Goal: Task Accomplishment & Management: Complete application form

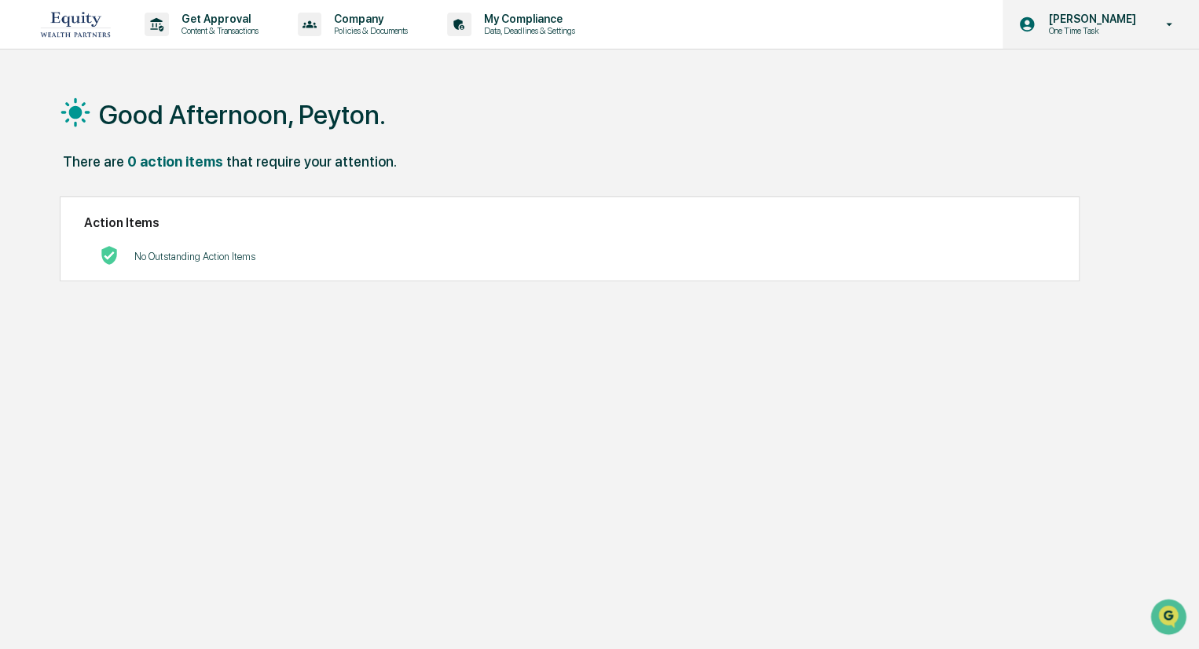
click at [1153, 23] on div "[PERSON_NAME] One Time Task" at bounding box center [1101, 24] width 196 height 49
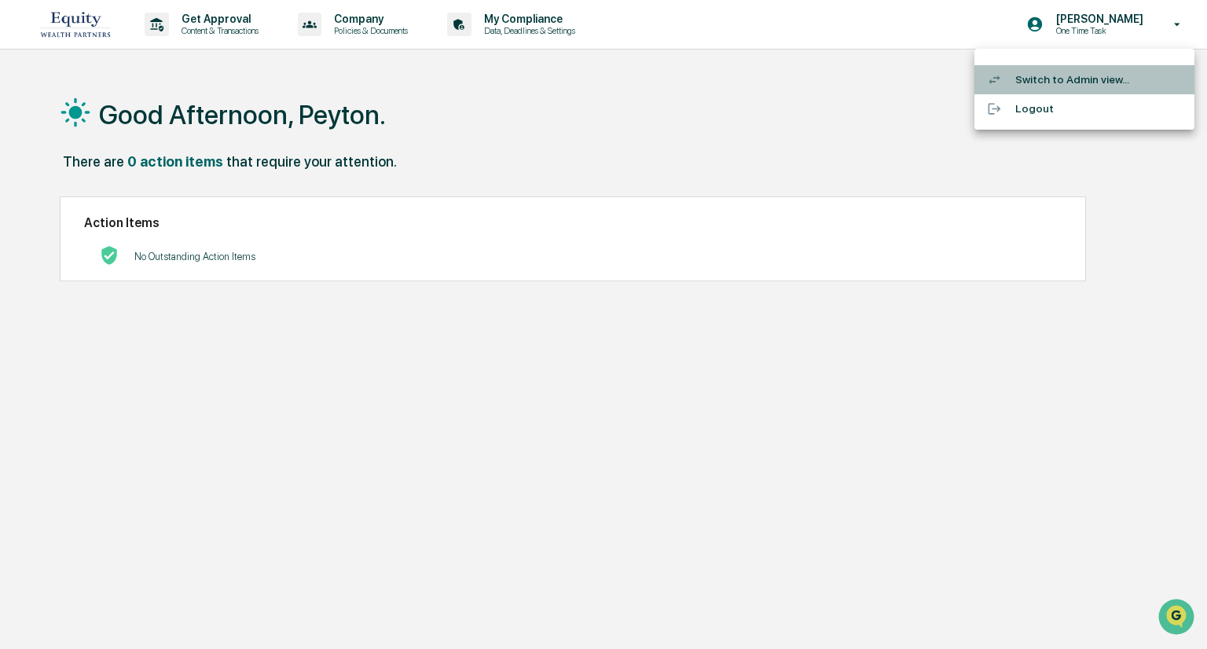
click at [1069, 75] on li "Switch to Admin view..." at bounding box center [1085, 79] width 220 height 29
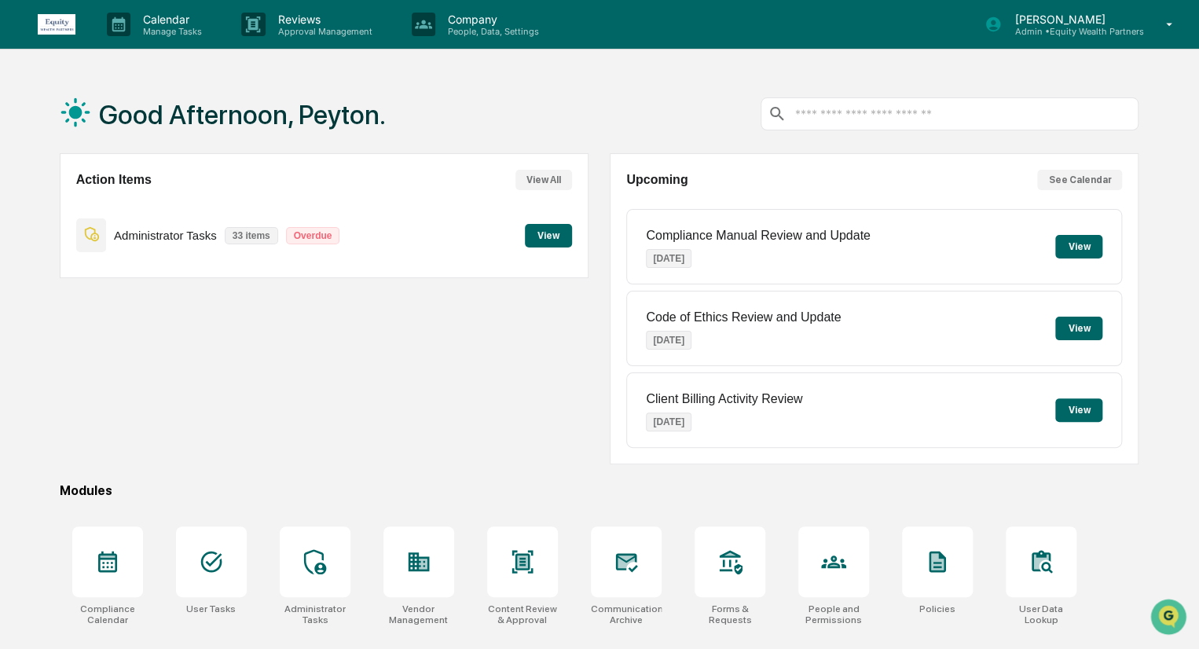
click at [556, 232] on button "View" at bounding box center [548, 236] width 47 height 24
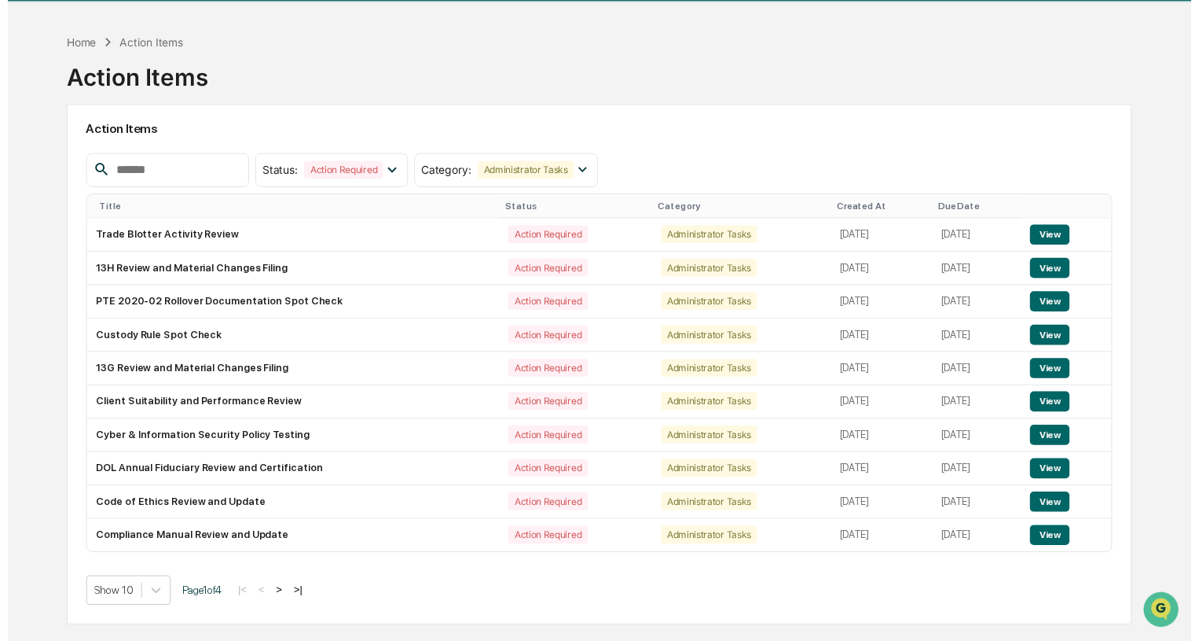
scroll to position [75, 0]
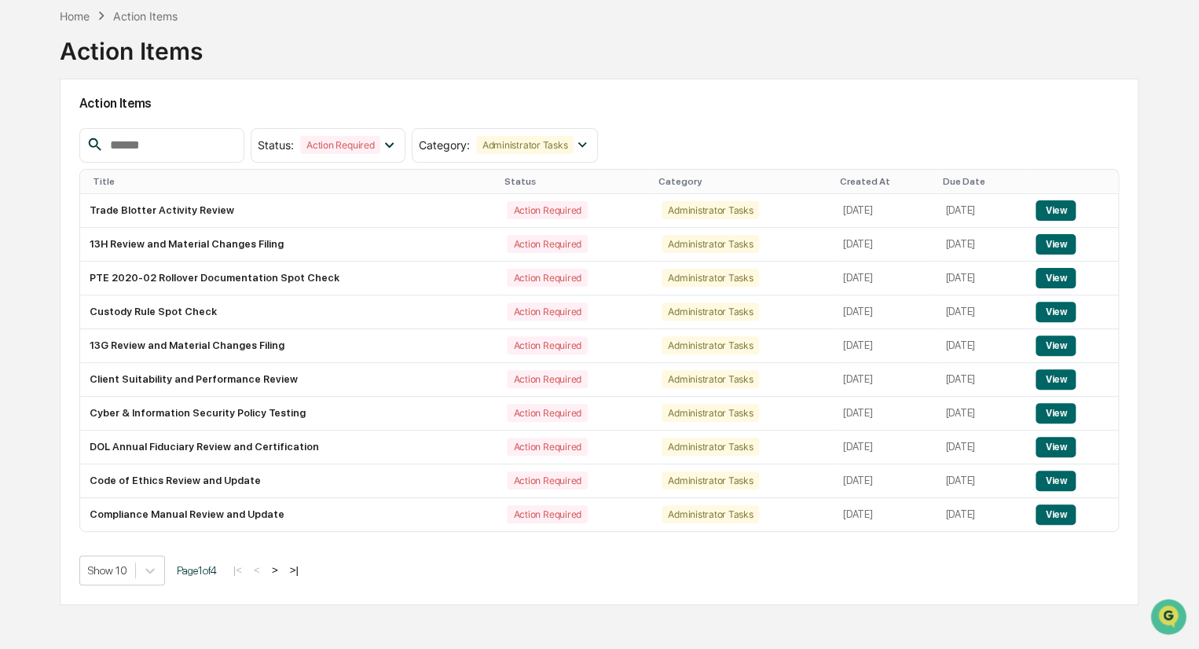
click at [205, 141] on input "text" at bounding box center [171, 145] width 134 height 20
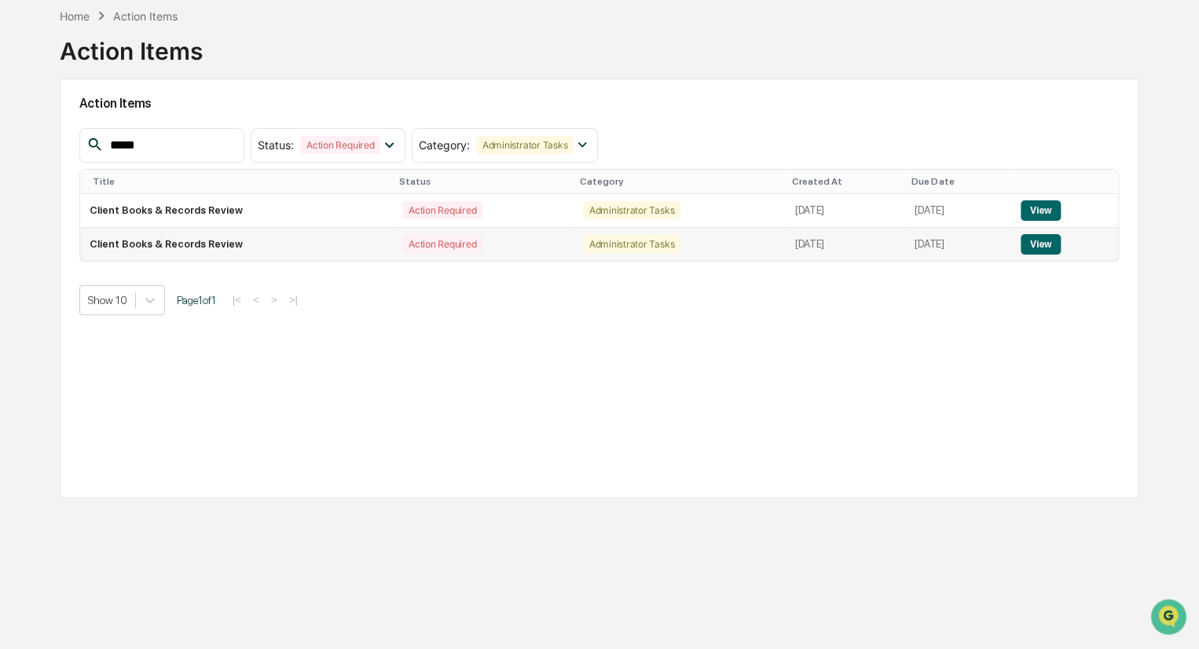
type input "*****"
click at [1055, 245] on button "View" at bounding box center [1041, 244] width 40 height 20
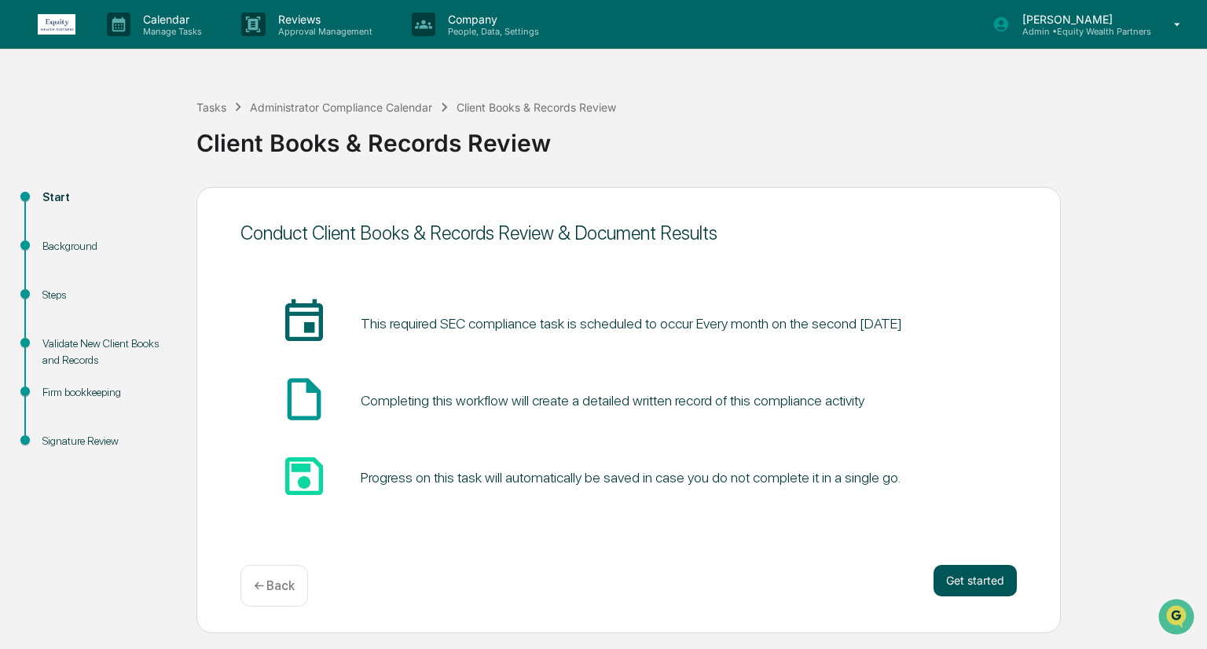
click at [969, 585] on button "Get started" at bounding box center [975, 580] width 83 height 31
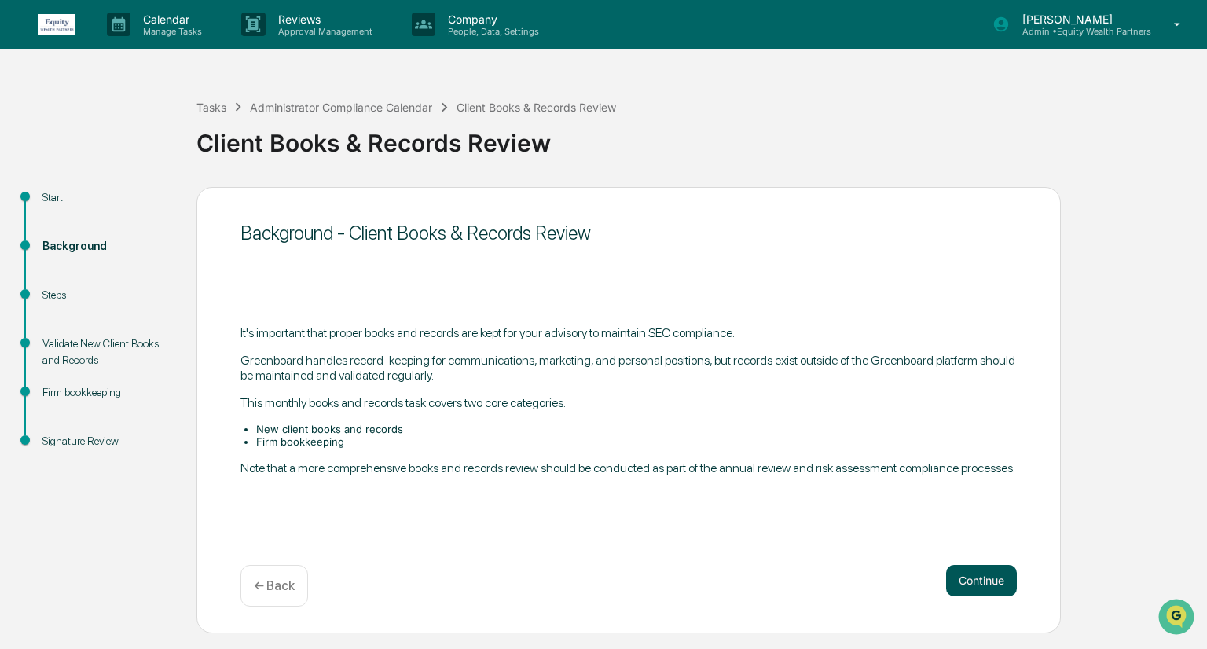
click at [997, 574] on button "Continue" at bounding box center [981, 580] width 71 height 31
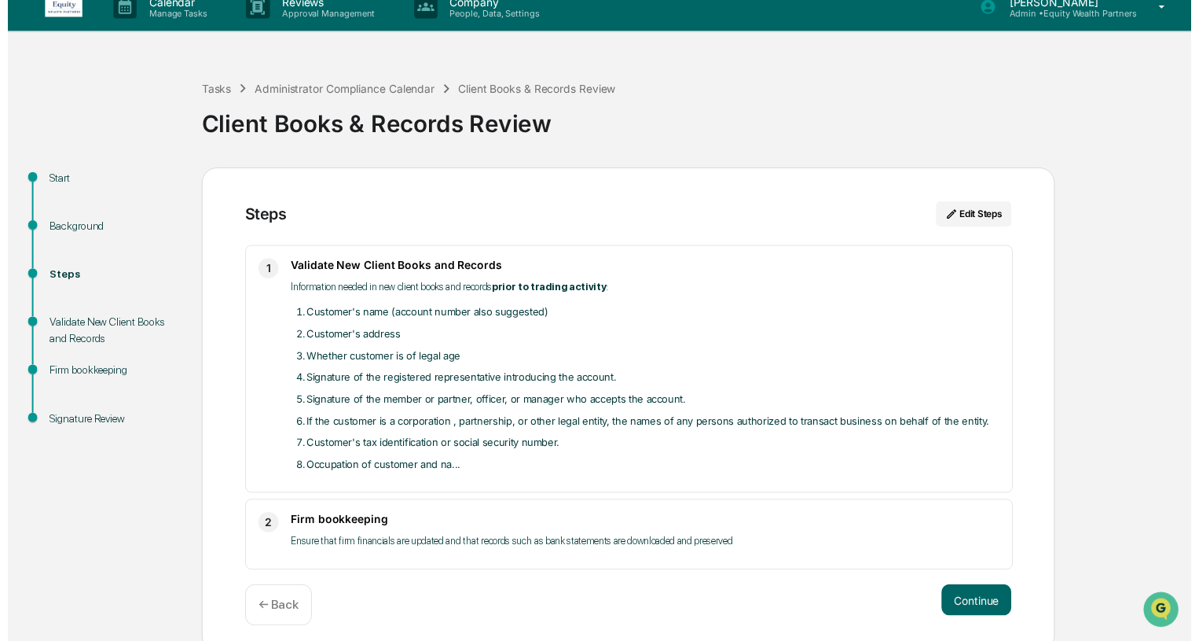
scroll to position [28, 0]
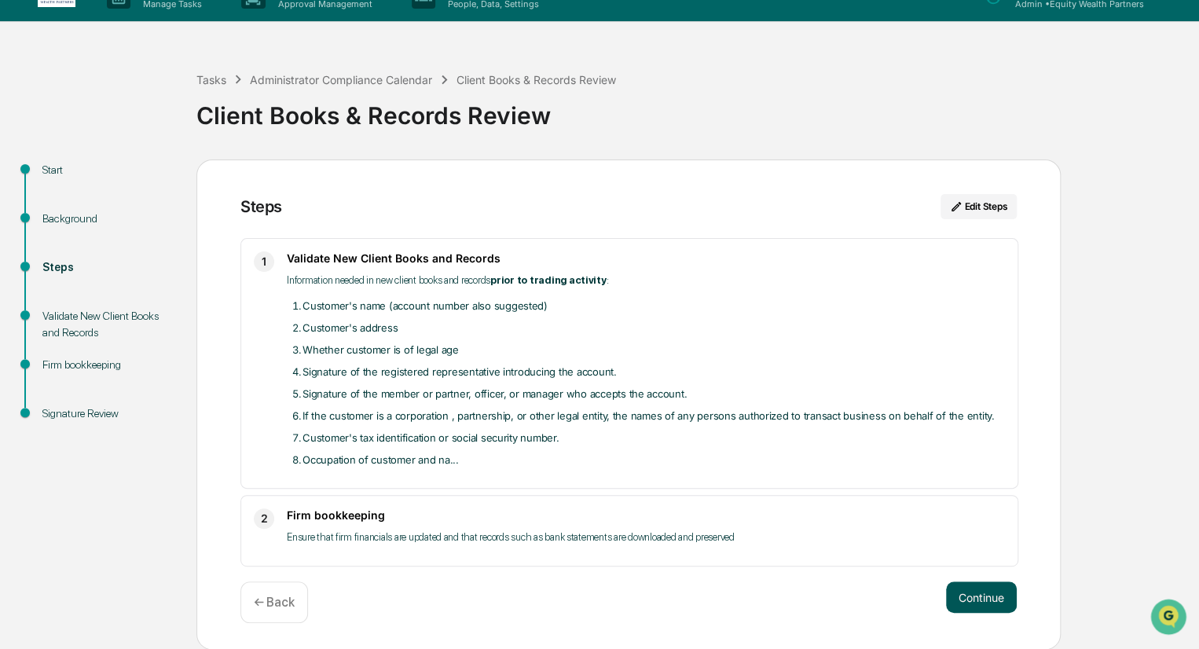
click at [978, 601] on button "Continue" at bounding box center [981, 597] width 71 height 31
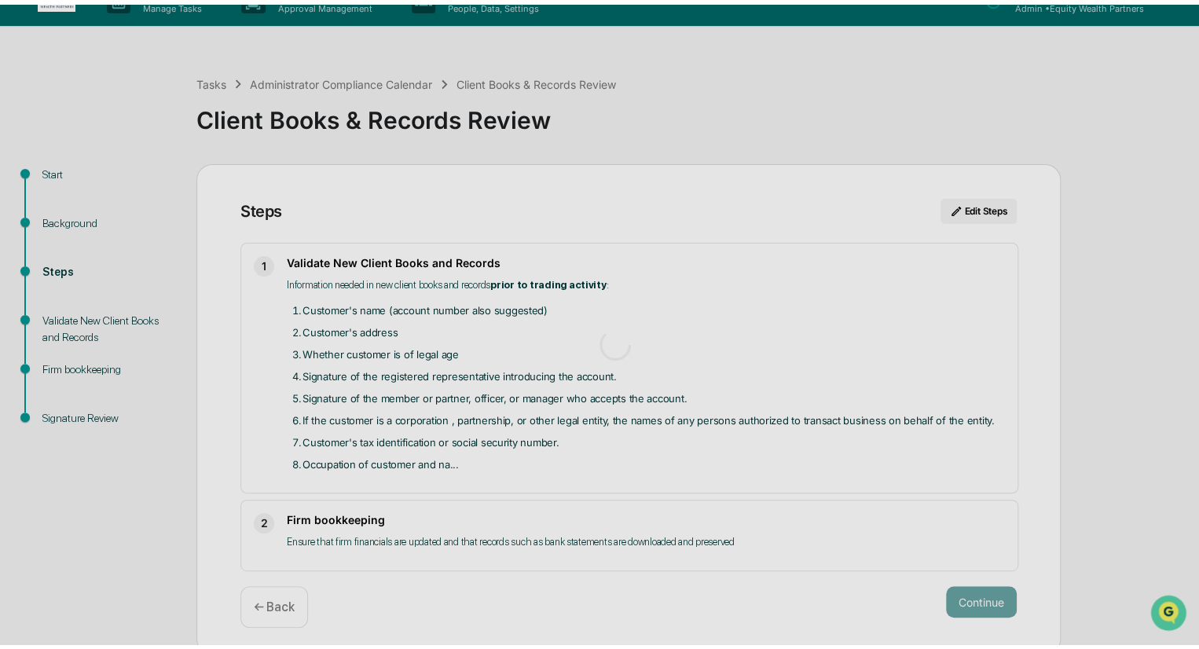
scroll to position [11, 0]
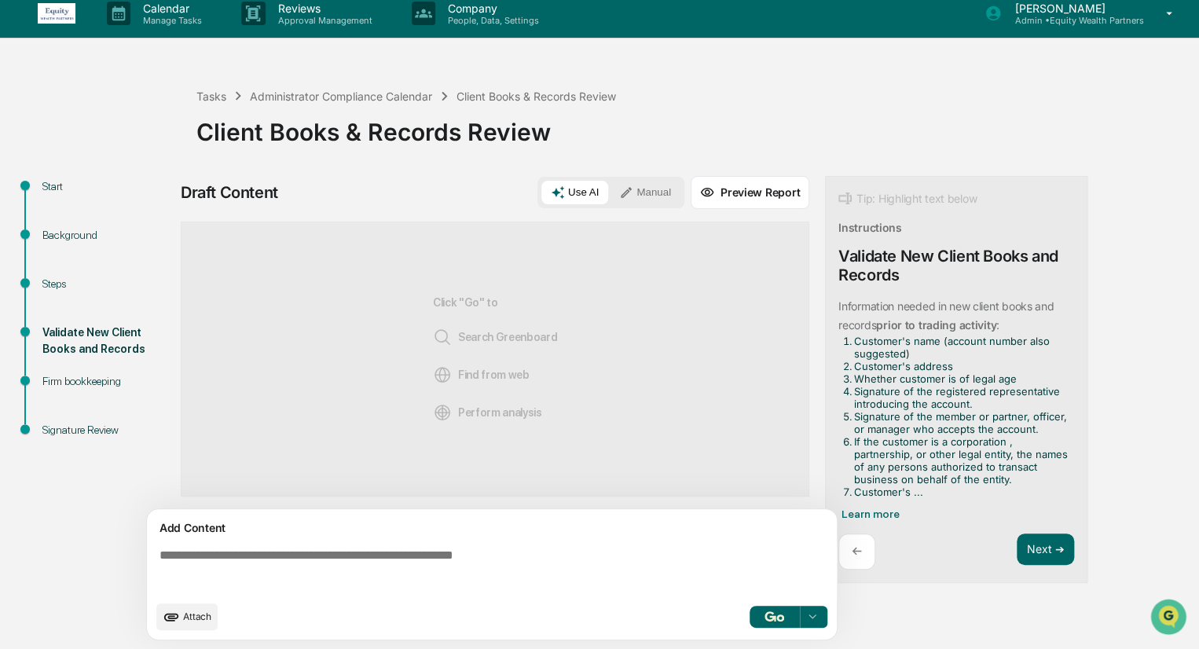
click at [653, 191] on button "Manual" at bounding box center [645, 193] width 71 height 24
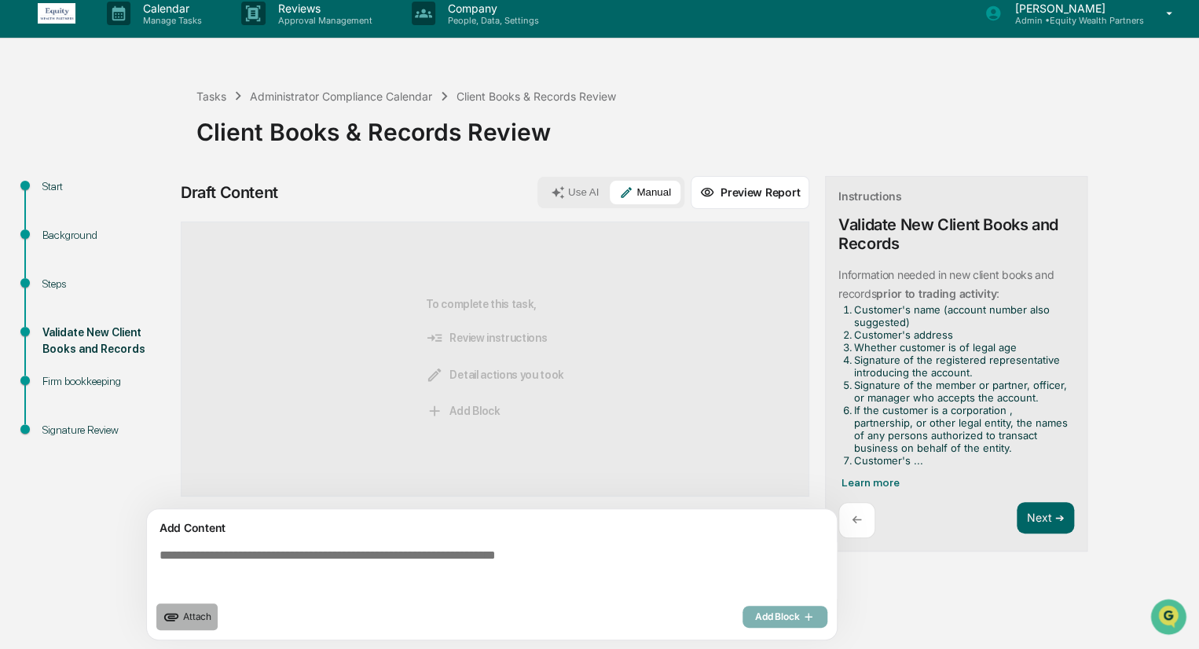
click at [195, 618] on span "Attach" at bounding box center [197, 617] width 28 height 12
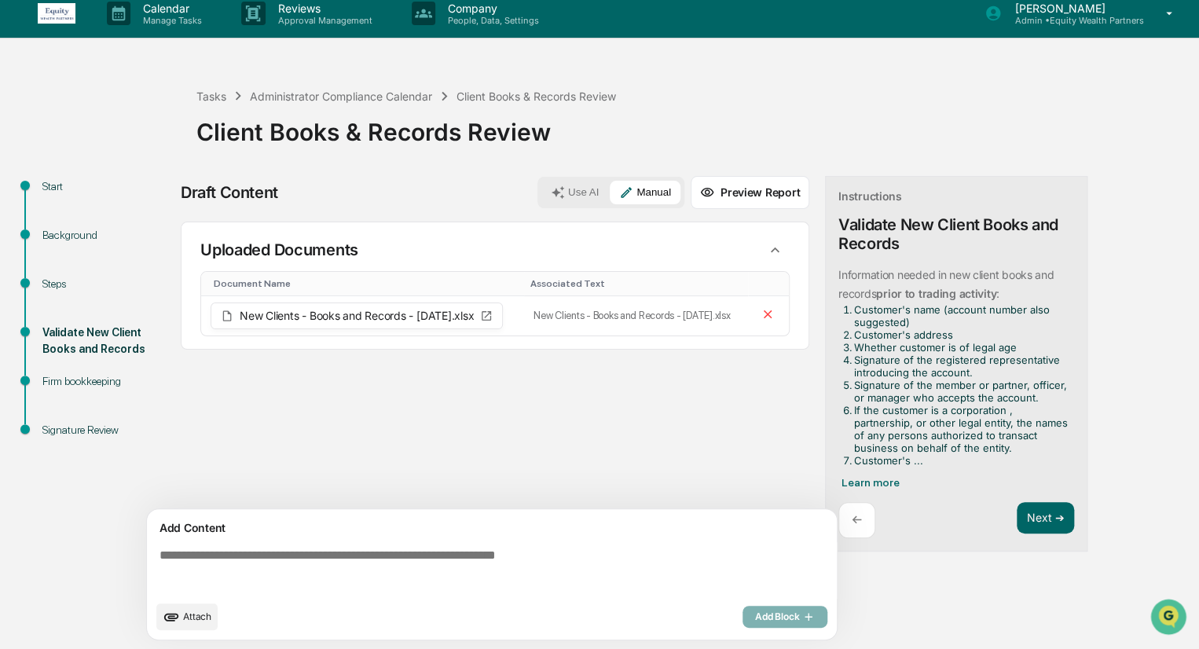
click at [345, 551] on textarea at bounding box center [495, 570] width 684 height 57
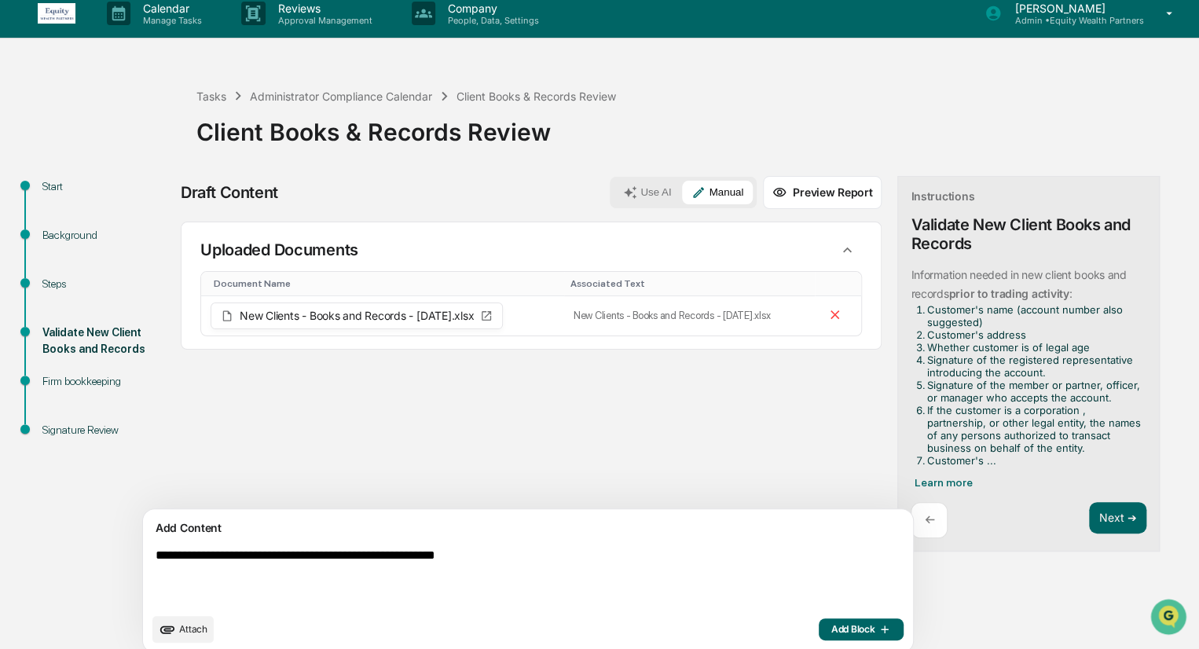
click at [343, 557] on textarea "**********" at bounding box center [491, 576] width 684 height 69
click at [586, 559] on textarea "**********" at bounding box center [491, 576] width 684 height 69
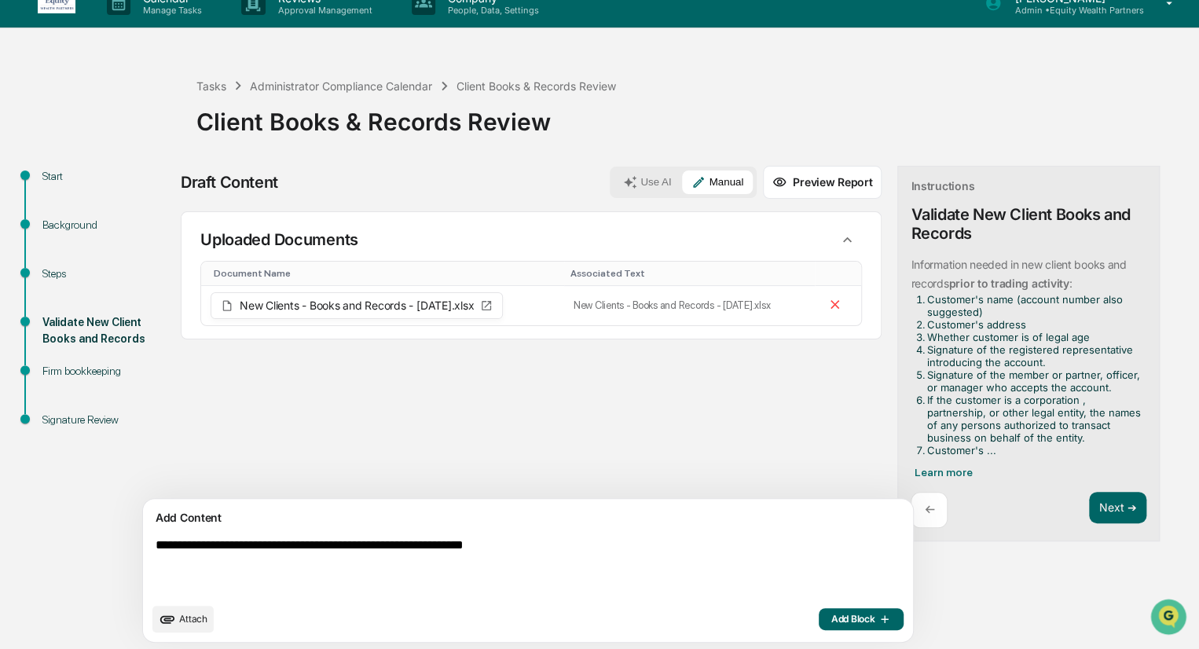
scroll to position [24, 0]
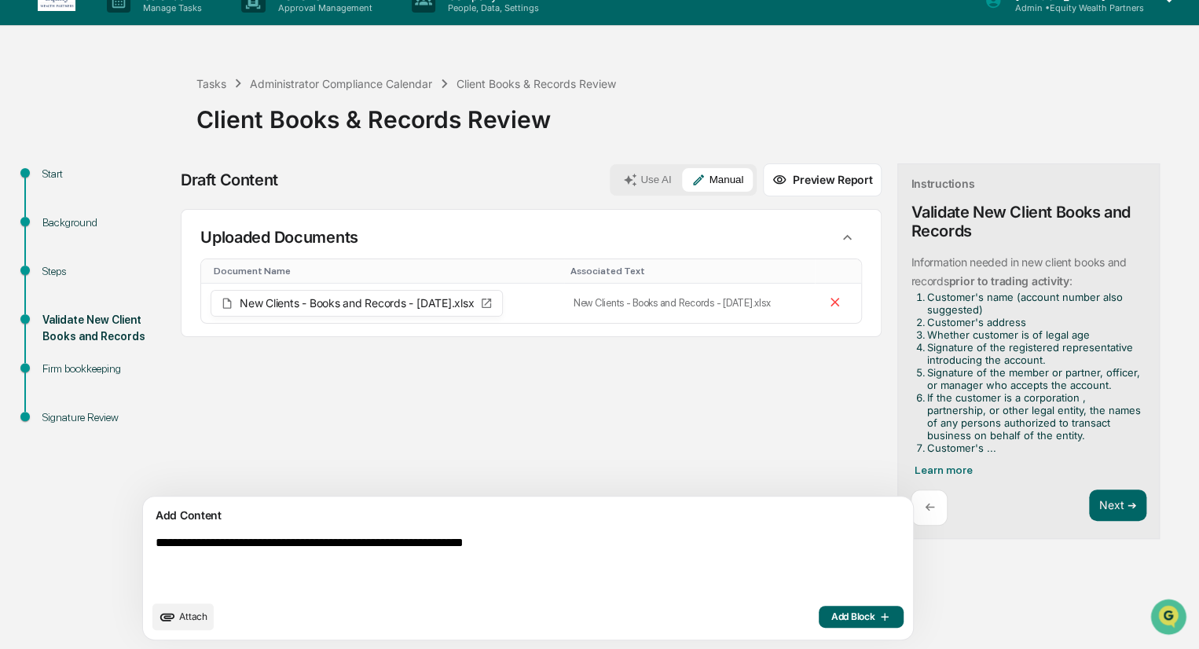
click at [431, 542] on textarea "**********" at bounding box center [491, 564] width 684 height 69
type textarea "**********"
click at [1089, 512] on button "Next ➔" at bounding box center [1117, 506] width 57 height 32
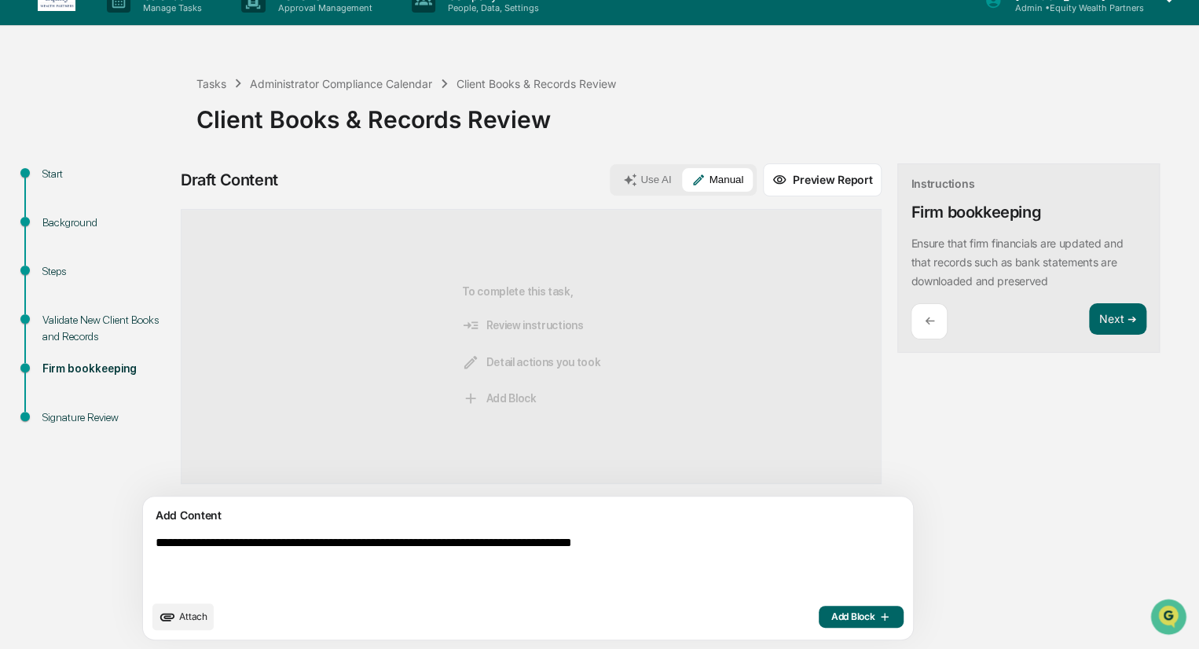
click at [74, 325] on div "Validate New Client Books and Records" at bounding box center [106, 328] width 129 height 33
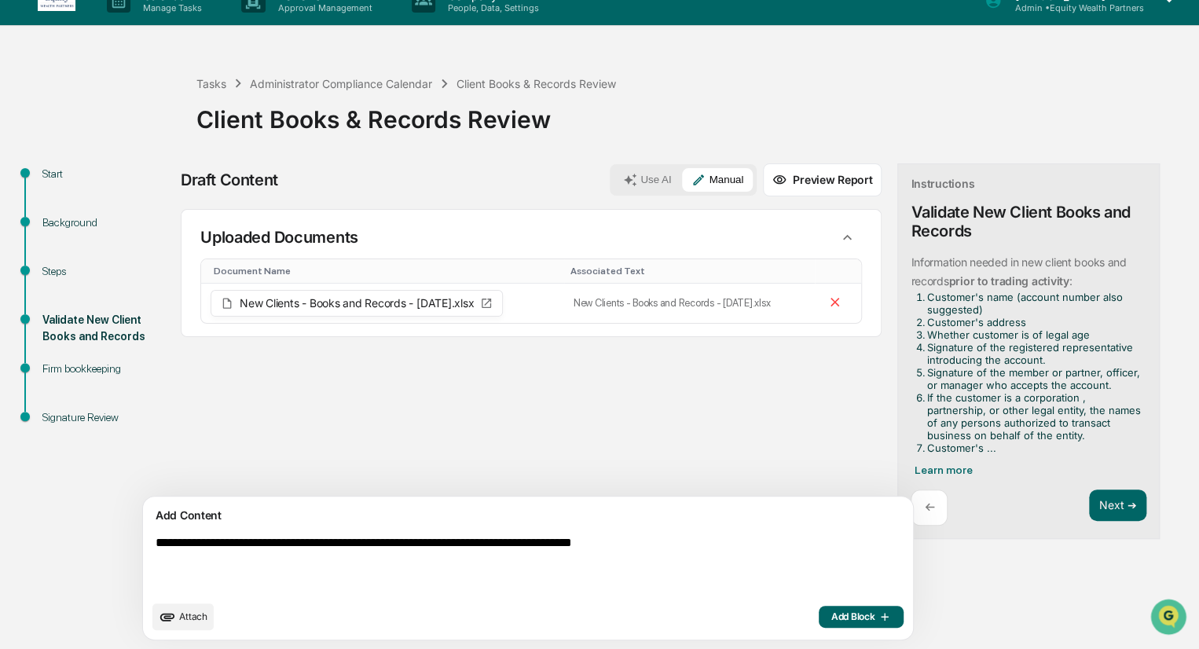
click at [69, 369] on div "Firm bookkeeping" at bounding box center [106, 369] width 129 height 17
click at [75, 365] on div "Firm bookkeeping" at bounding box center [106, 369] width 129 height 17
click at [1089, 500] on button "Next ➔" at bounding box center [1117, 506] width 57 height 32
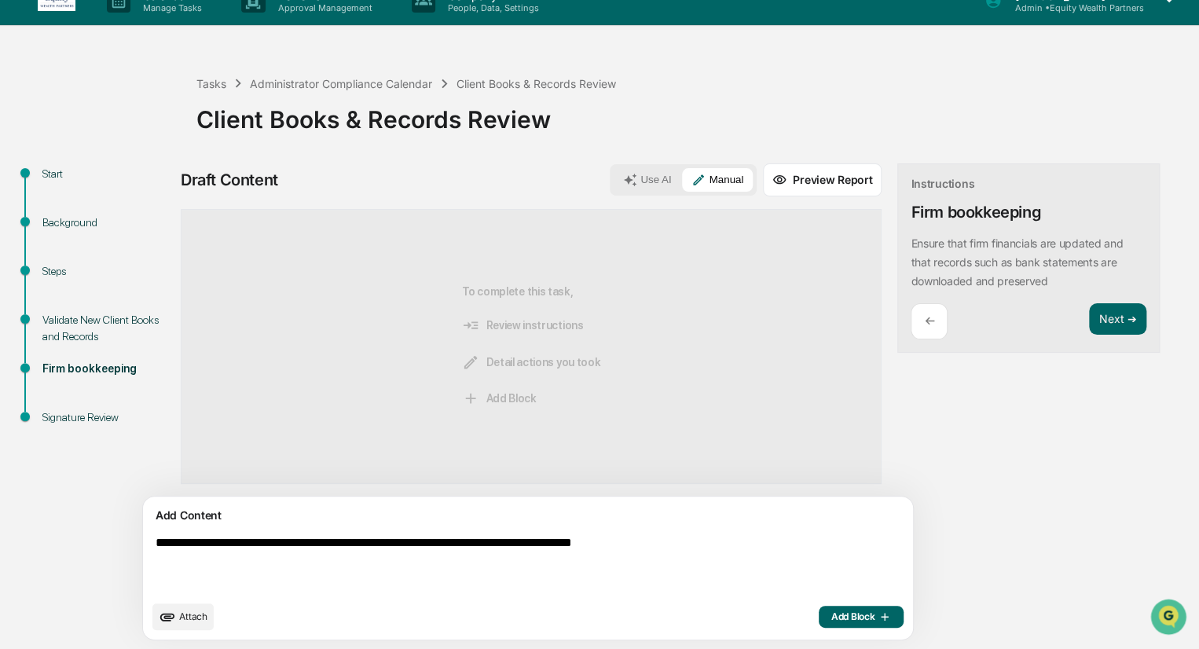
click at [80, 324] on div "Validate New Client Books and Records" at bounding box center [106, 328] width 129 height 33
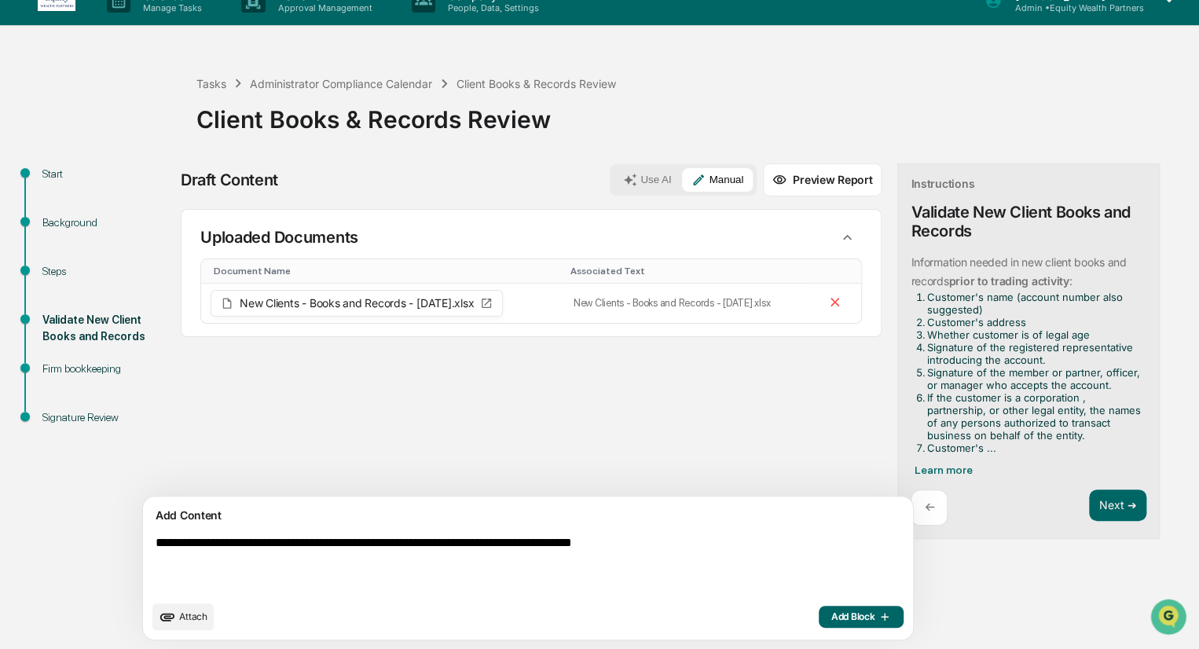
click at [832, 616] on span "Add Block" at bounding box center [862, 617] width 60 height 13
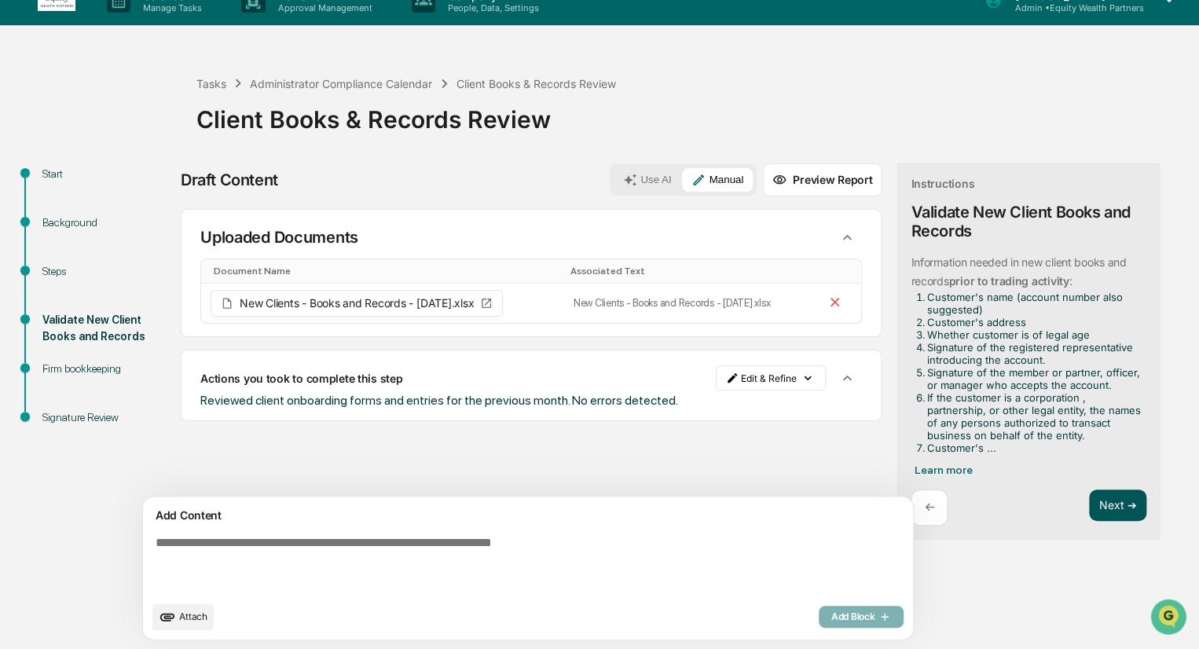
click at [1089, 501] on button "Next ➔" at bounding box center [1117, 506] width 57 height 32
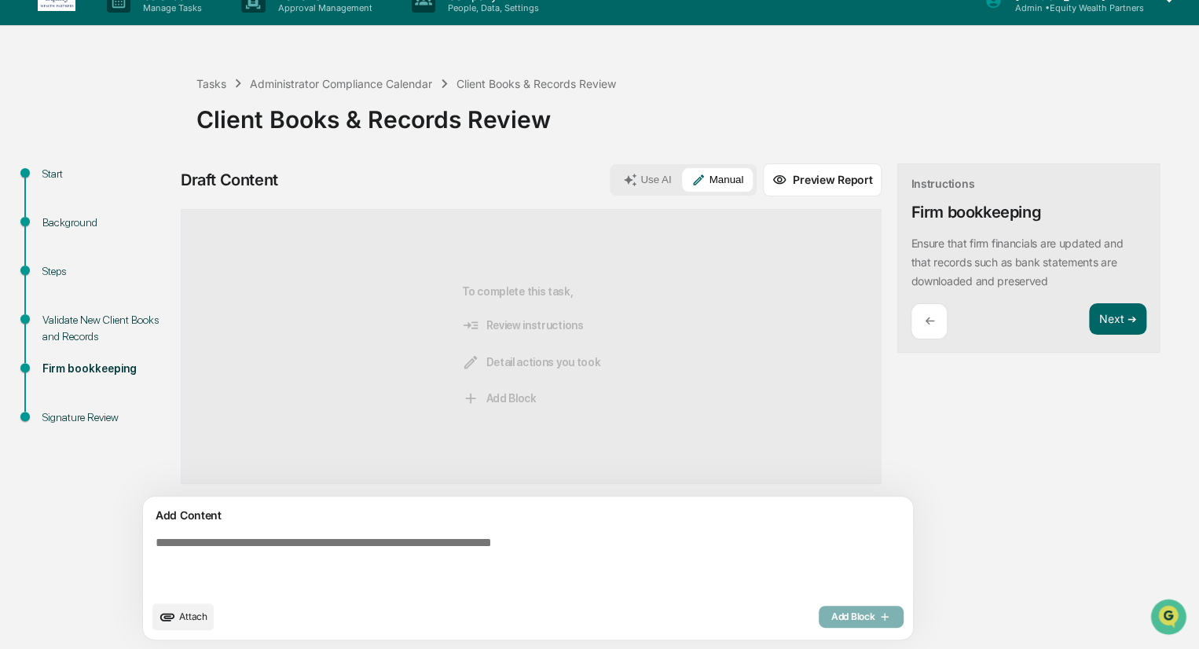
click at [387, 532] on textarea at bounding box center [491, 564] width 684 height 69
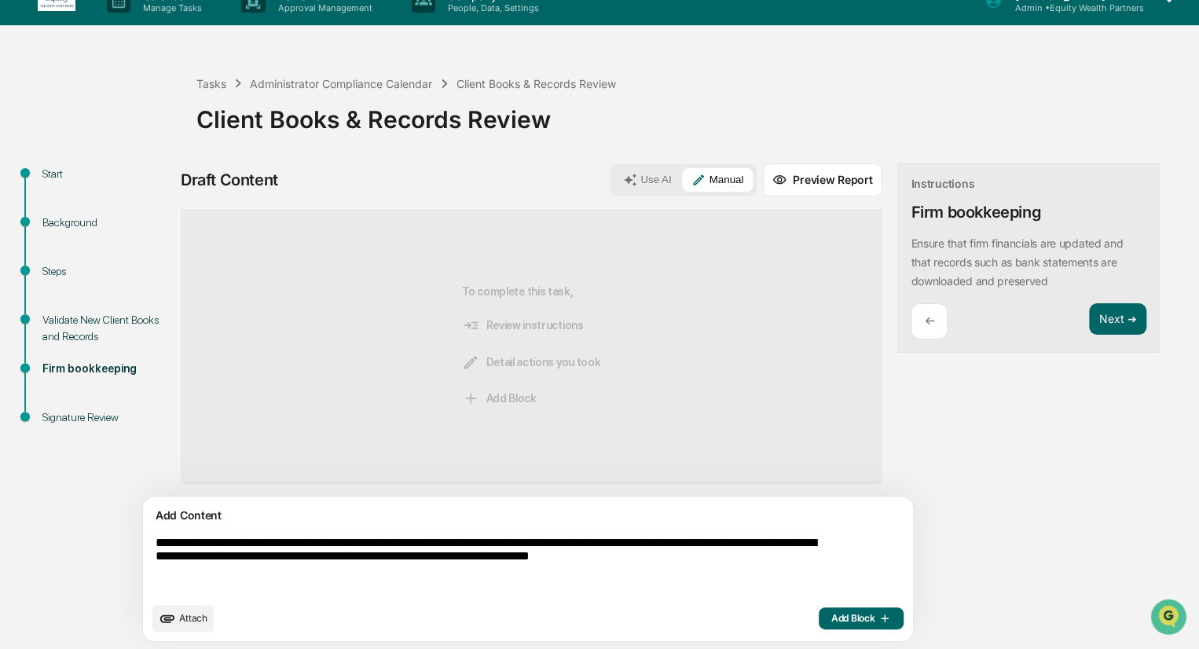
type textarea "**********"
click at [832, 618] on span "Add Block" at bounding box center [862, 618] width 60 height 13
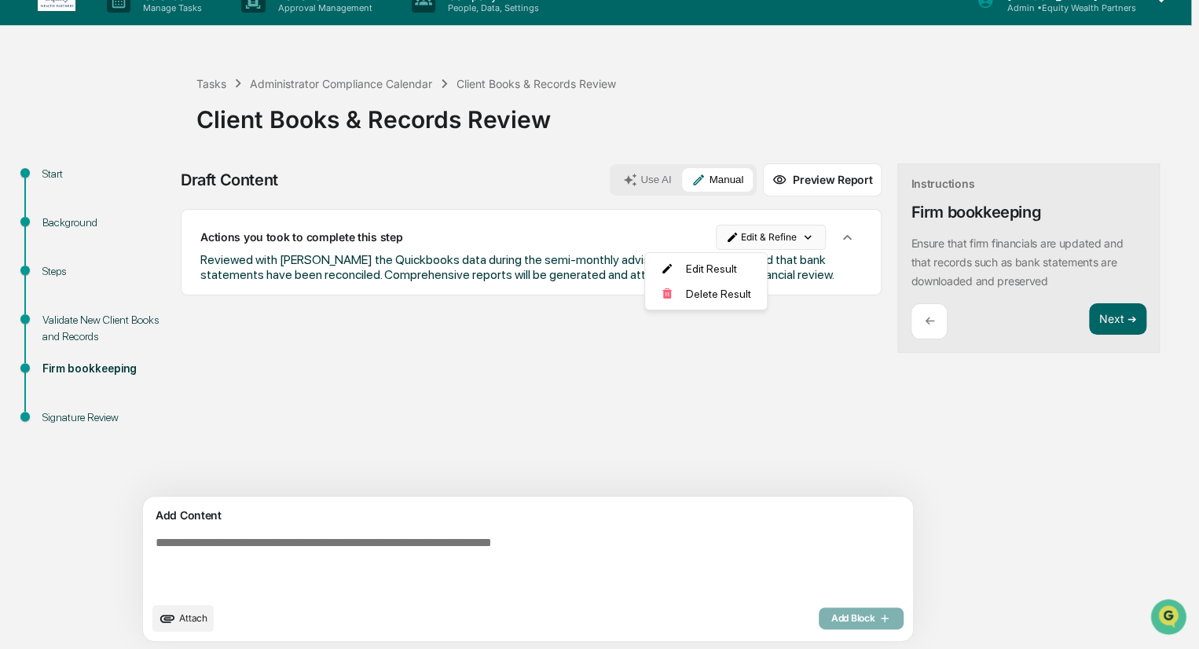
click at [671, 244] on html "Calendar Manage Tasks Reviews Approval Management Company People, Data, Setting…" at bounding box center [599, 300] width 1199 height 649
click at [681, 261] on div "Edit Result" at bounding box center [706, 268] width 116 height 25
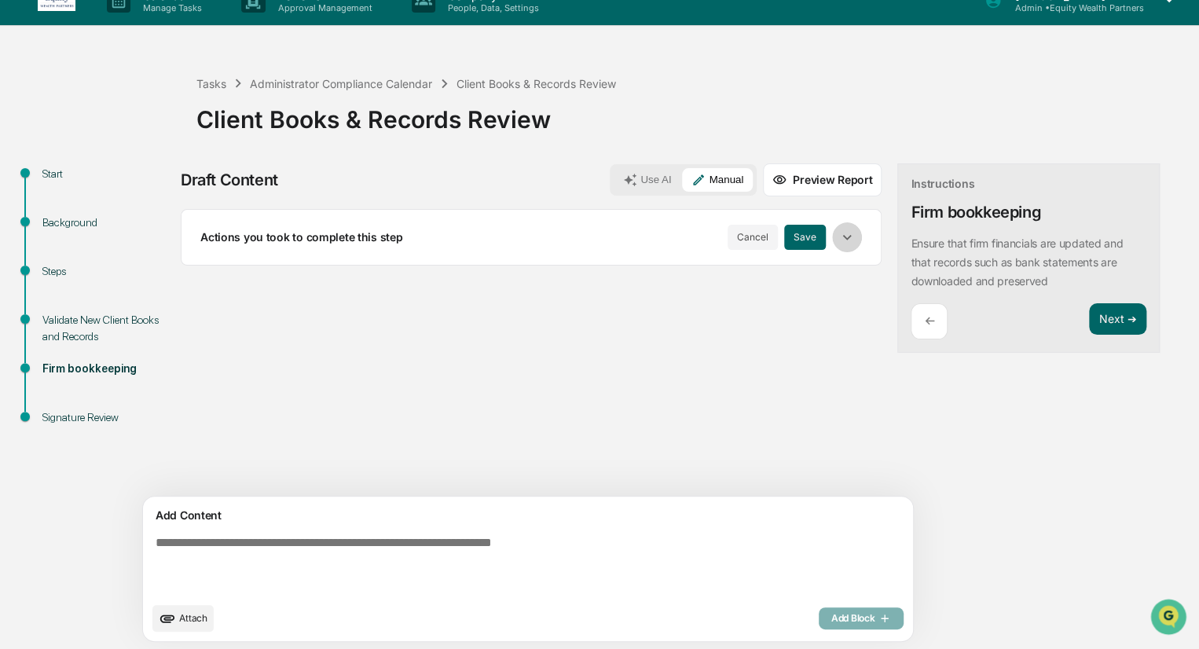
click at [839, 237] on icon "button" at bounding box center [847, 237] width 17 height 17
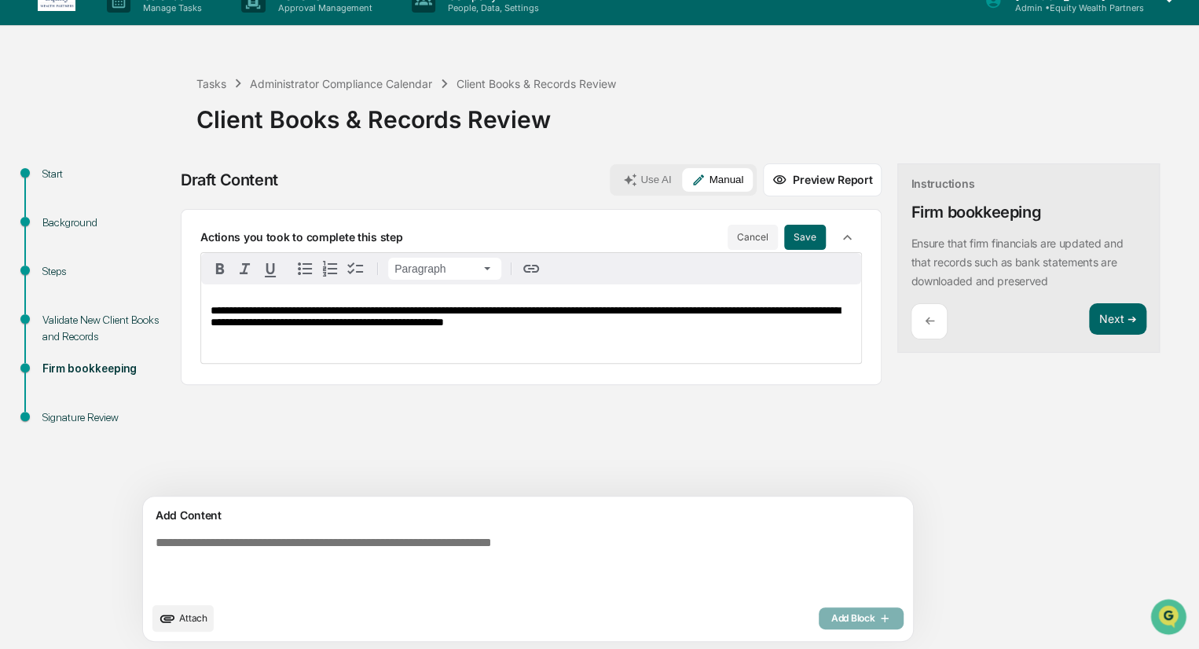
click at [302, 309] on span "**********" at bounding box center [526, 316] width 630 height 23
click at [307, 308] on span "**********" at bounding box center [526, 316] width 630 height 23
click at [784, 236] on button "Save" at bounding box center [805, 237] width 42 height 25
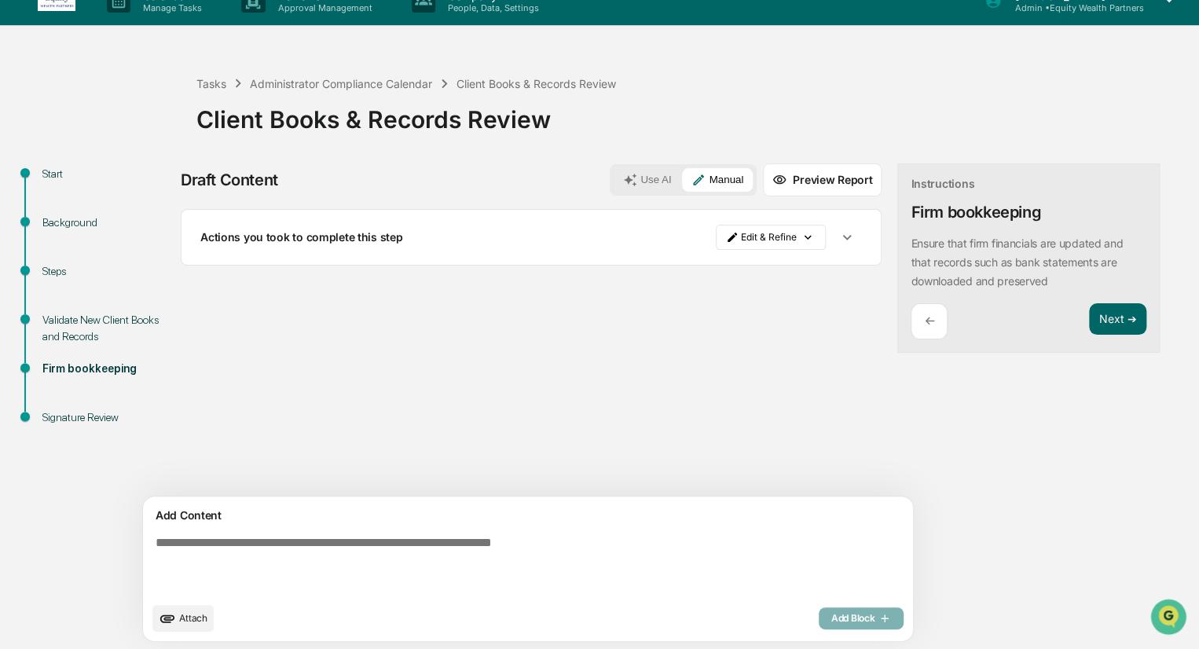
click at [832, 237] on button "button" at bounding box center [847, 237] width 30 height 30
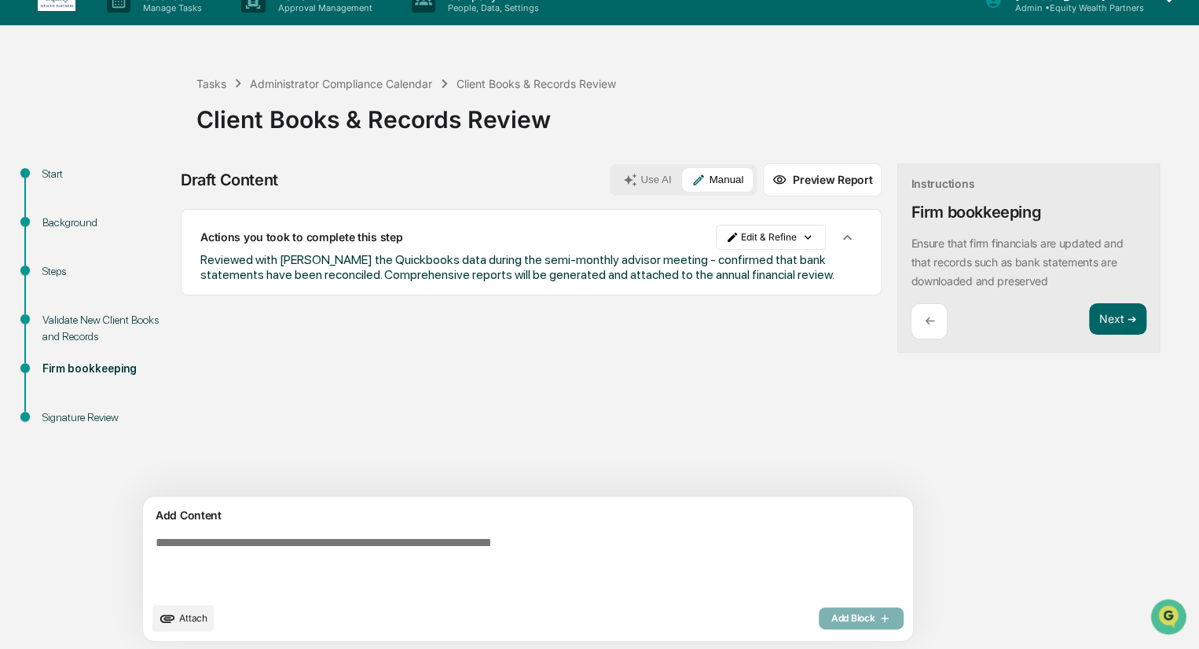
scroll to position [25, 0]
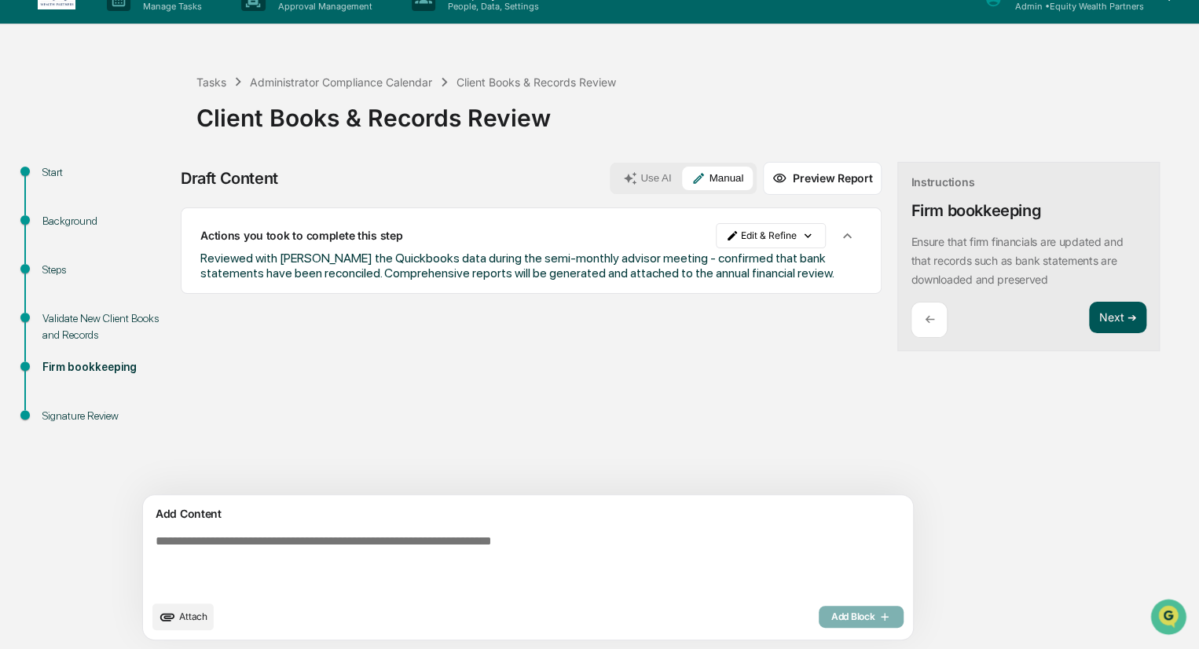
click at [1089, 318] on button "Next ➔" at bounding box center [1117, 318] width 57 height 32
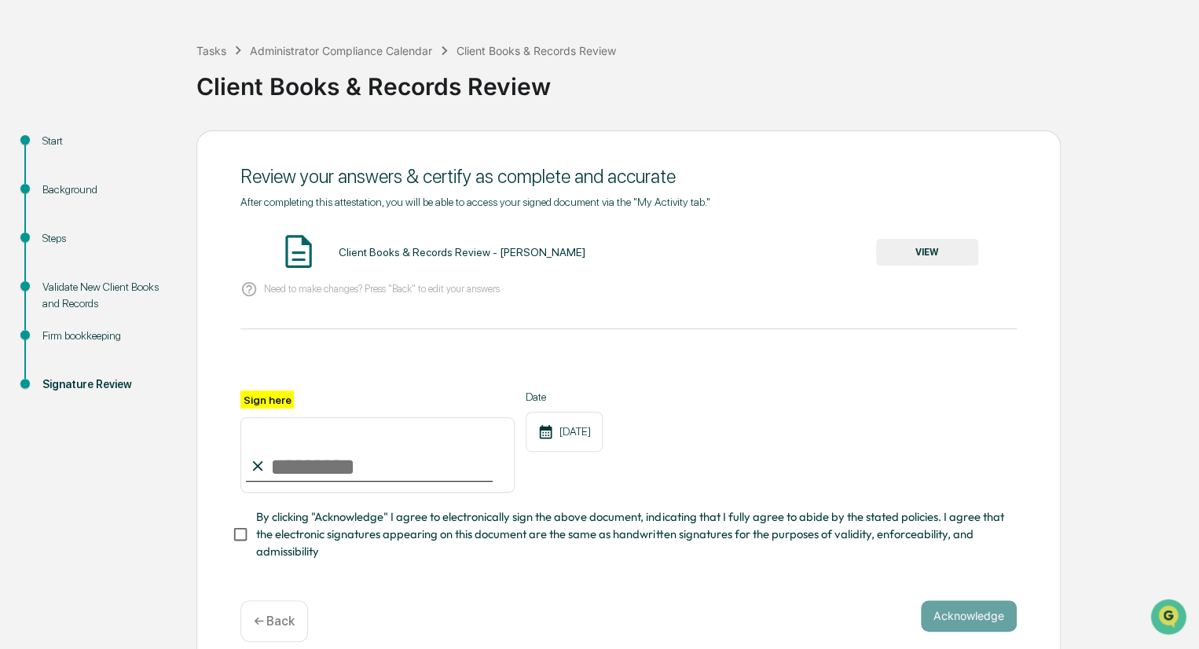
scroll to position [82, 0]
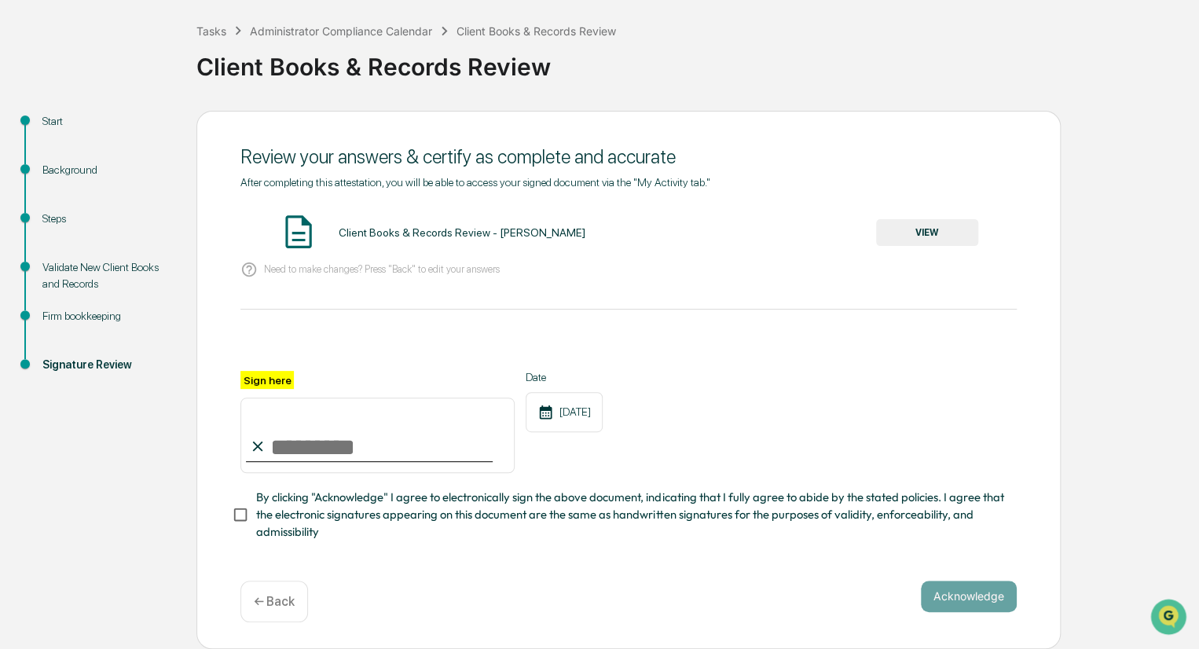
click at [925, 224] on button "VIEW" at bounding box center [927, 232] width 102 height 27
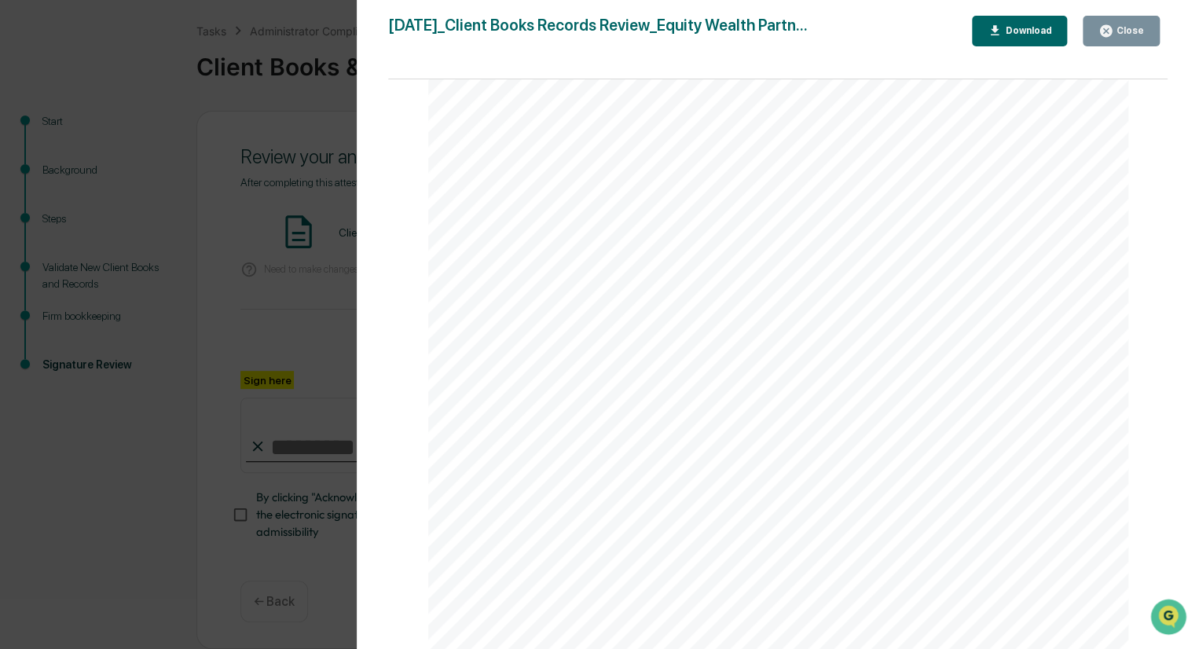
scroll to position [0, 0]
click at [1012, 29] on div "Download" at bounding box center [1027, 30] width 50 height 11
click at [323, 183] on div "Version History [DATE] 07:14 PM [PERSON_NAME] [DATE]_Client Books Records Revie…" at bounding box center [599, 324] width 1199 height 649
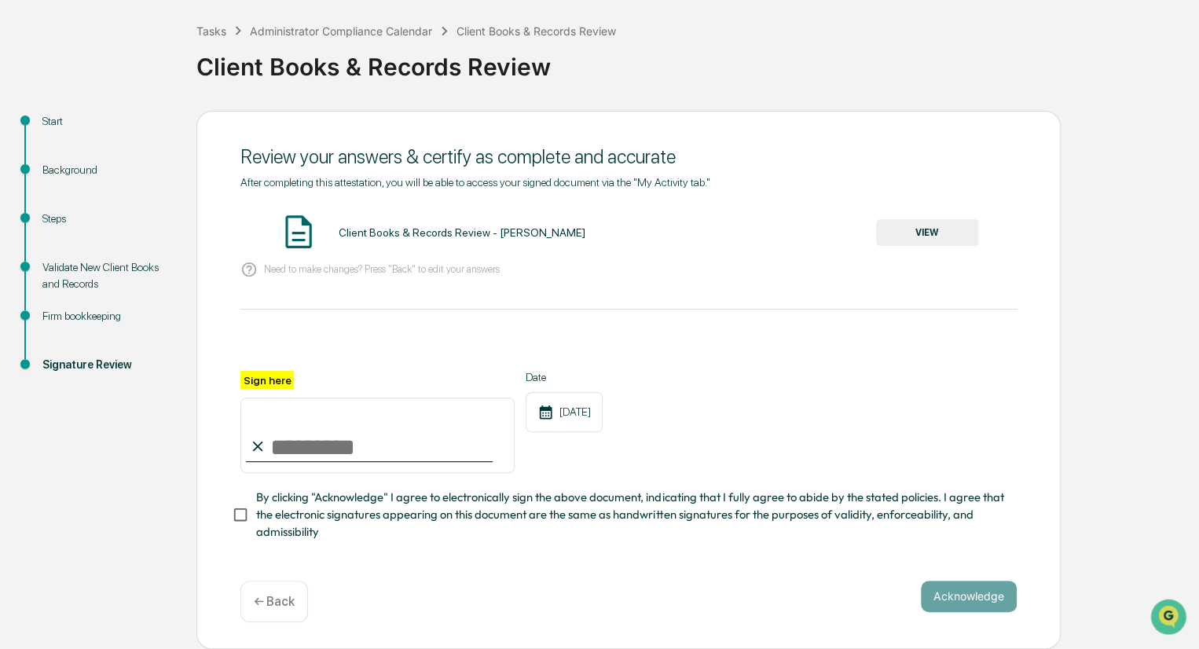
click at [46, 114] on div "Start" at bounding box center [106, 121] width 129 height 17
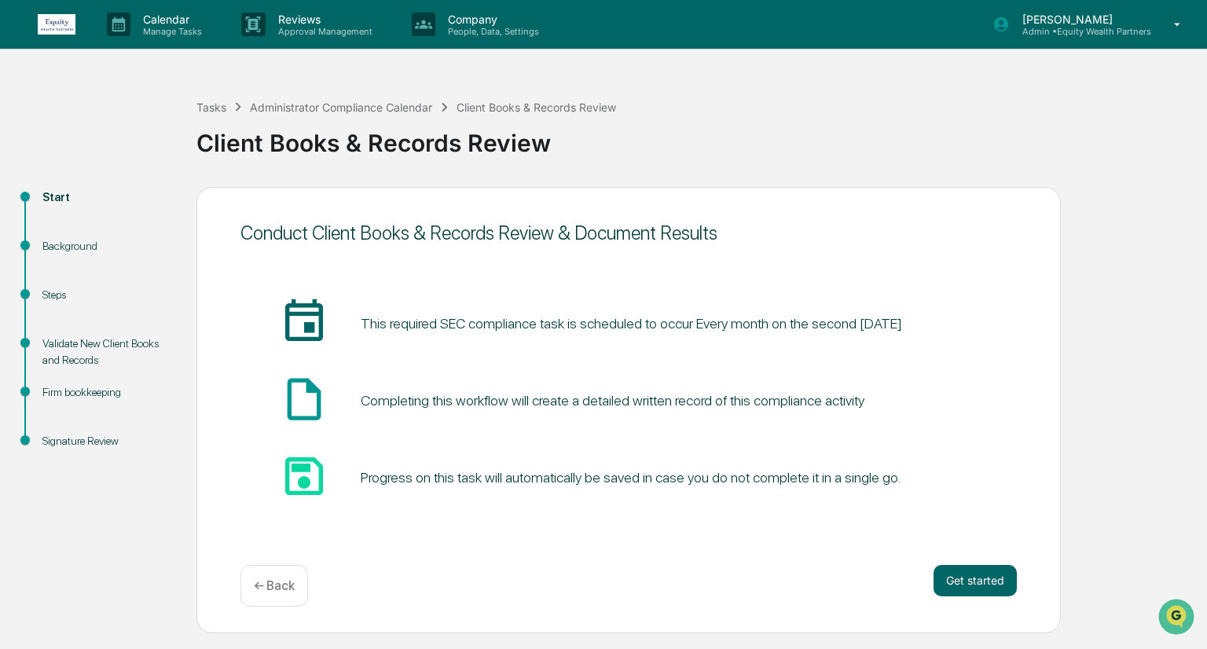
click at [89, 244] on div "Background" at bounding box center [106, 246] width 129 height 17
click at [71, 246] on div "Background" at bounding box center [106, 246] width 129 height 17
click at [964, 587] on button "Get started" at bounding box center [975, 580] width 83 height 31
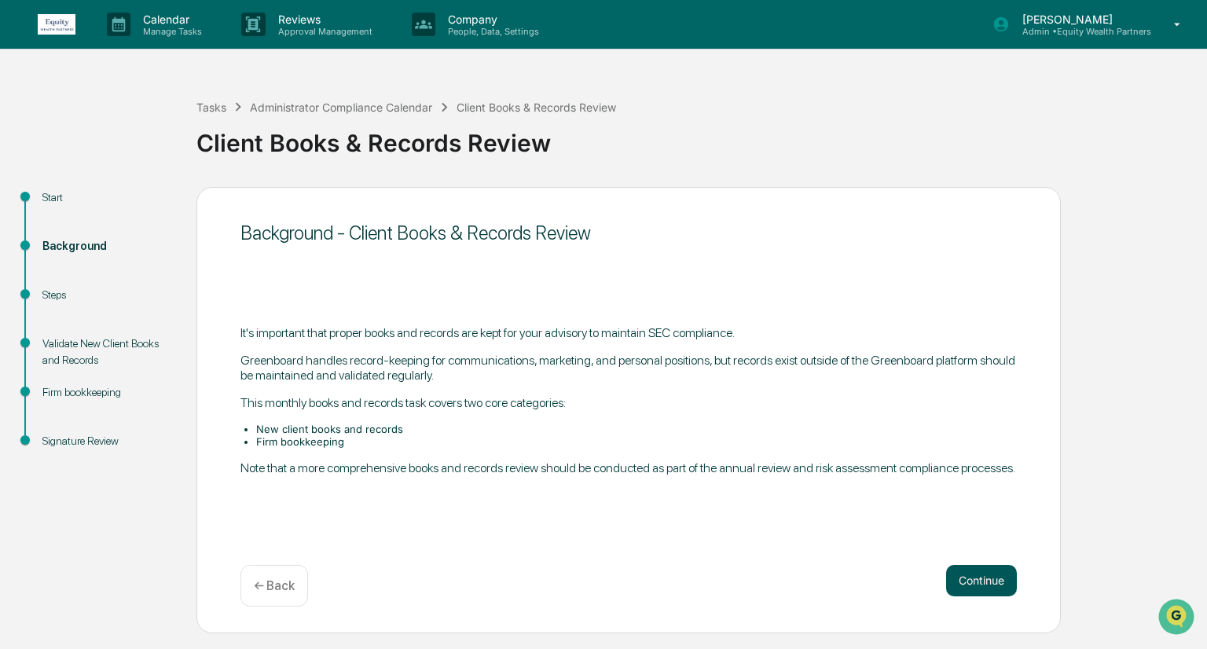
click at [1001, 587] on button "Continue" at bounding box center [981, 580] width 71 height 31
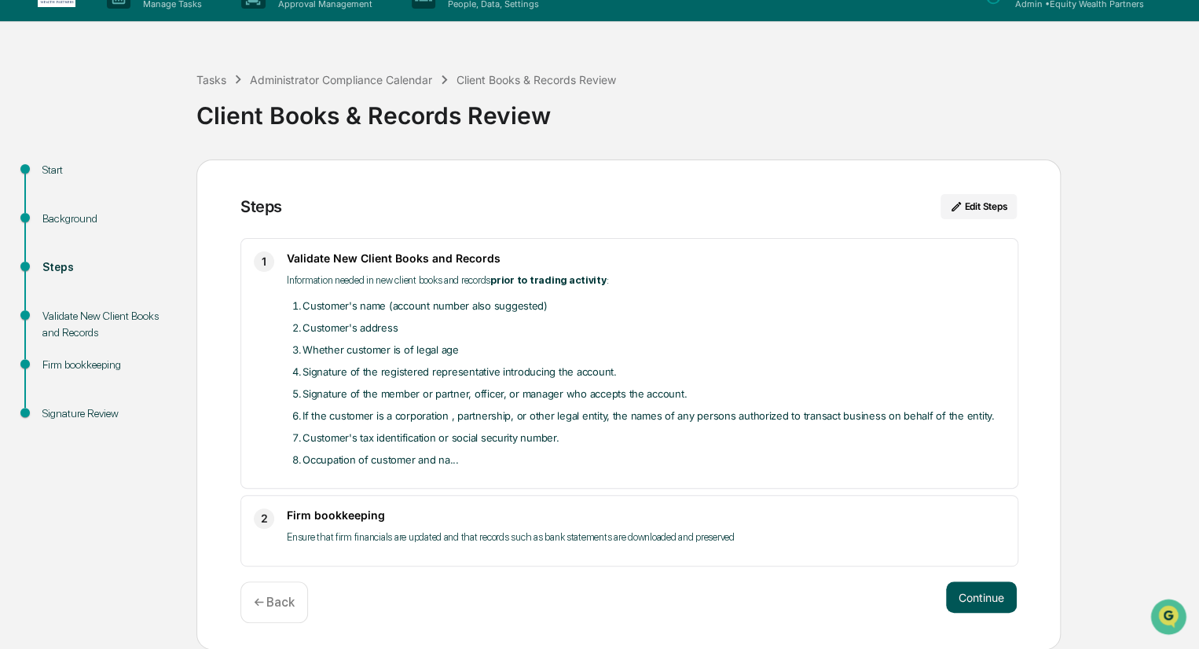
click at [975, 604] on button "Continue" at bounding box center [981, 597] width 71 height 31
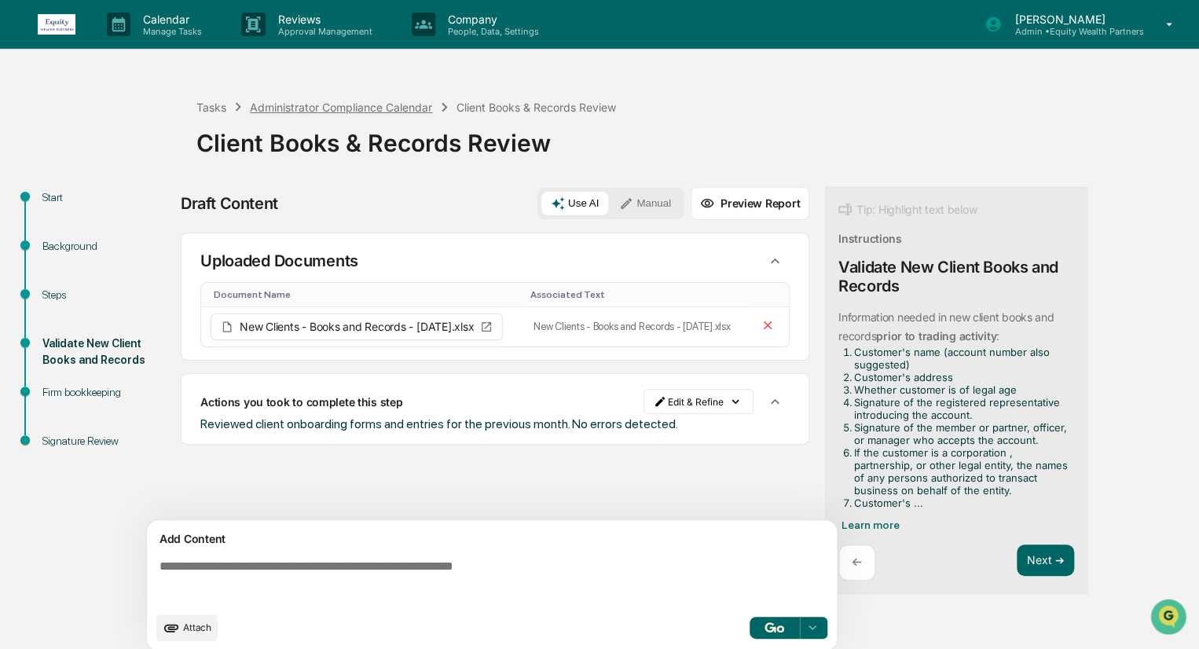
click at [379, 109] on div "Administrator Compliance Calendar" at bounding box center [341, 107] width 182 height 13
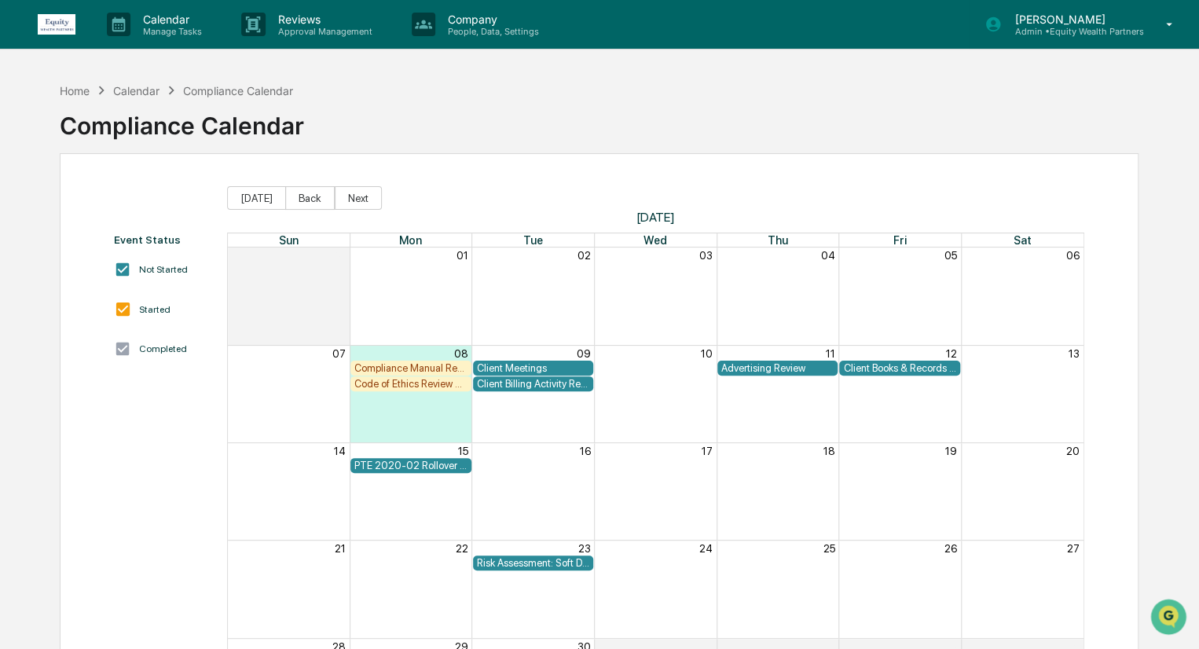
click at [1159, 24] on icon at bounding box center [1170, 24] width 28 height 15
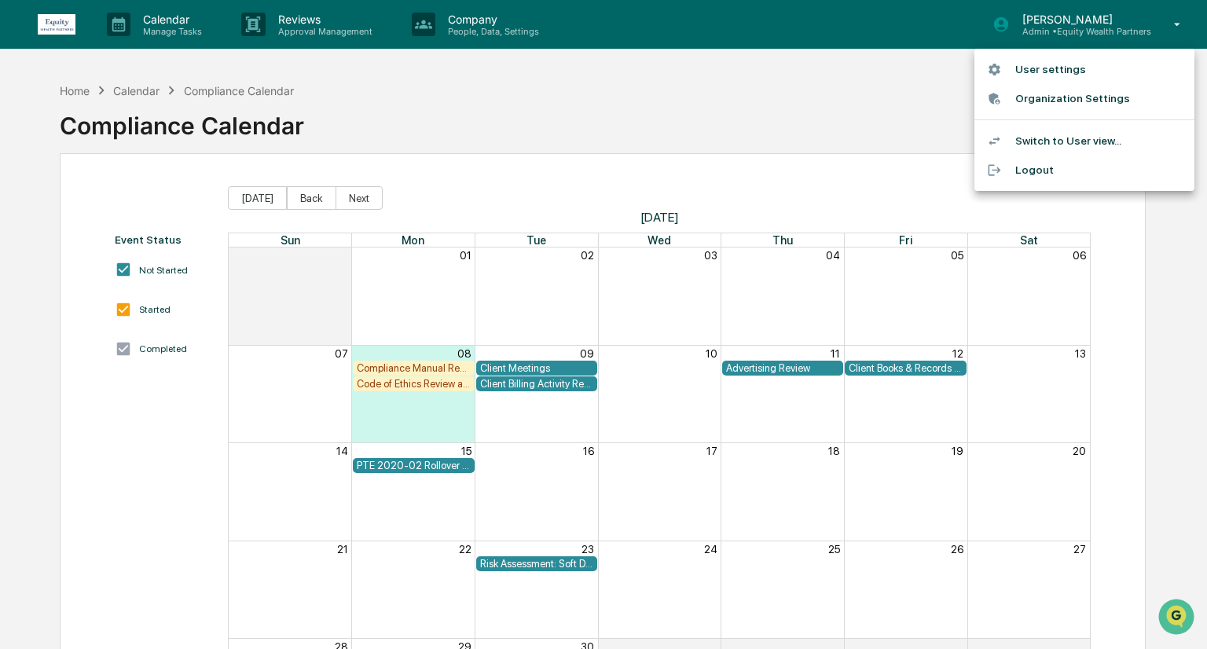
click at [863, 104] on div at bounding box center [603, 324] width 1207 height 649
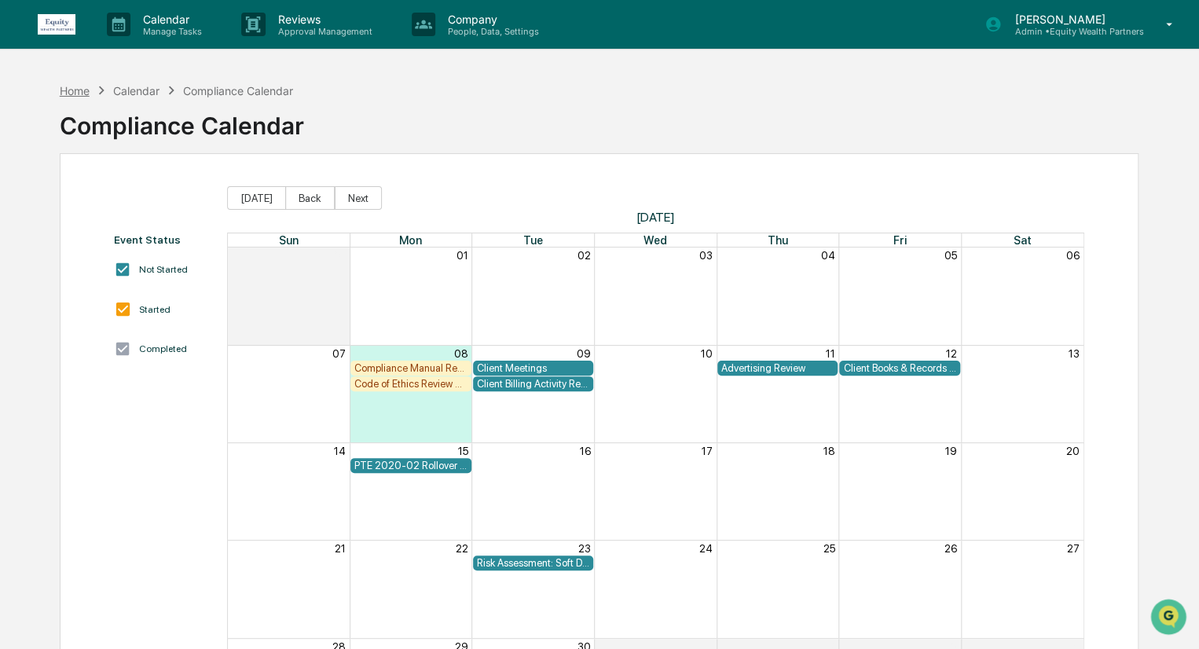
click at [78, 95] on div "Home" at bounding box center [75, 90] width 30 height 13
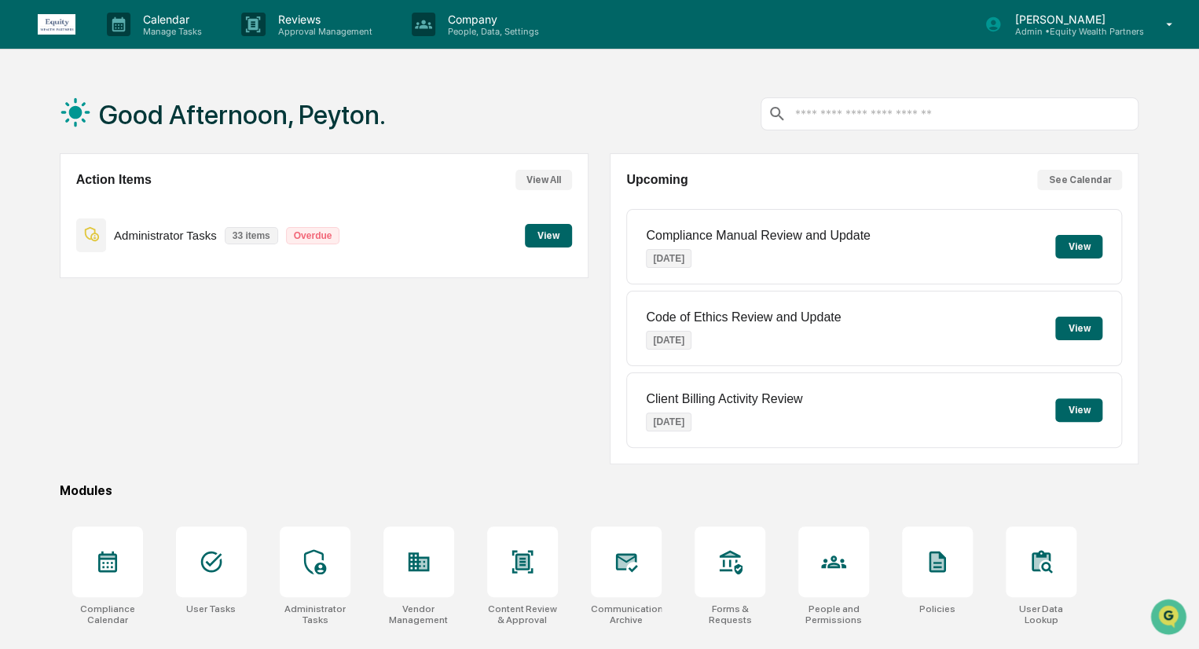
click at [553, 234] on button "View" at bounding box center [548, 236] width 47 height 24
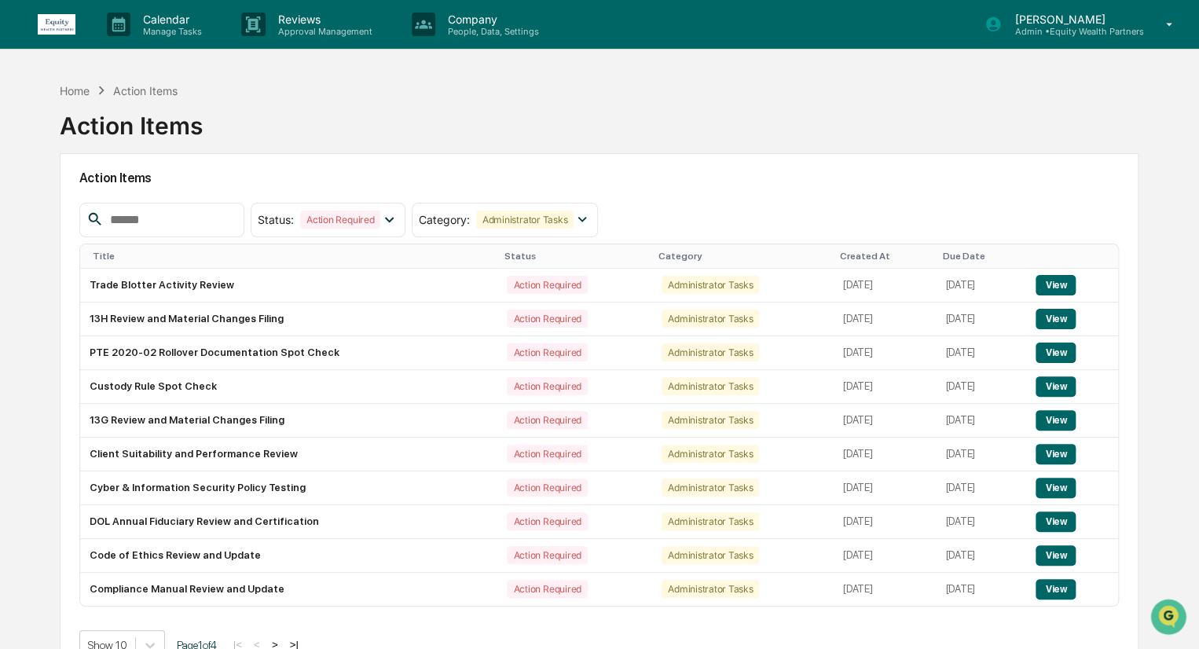
click at [172, 218] on input "text" at bounding box center [171, 220] width 134 height 20
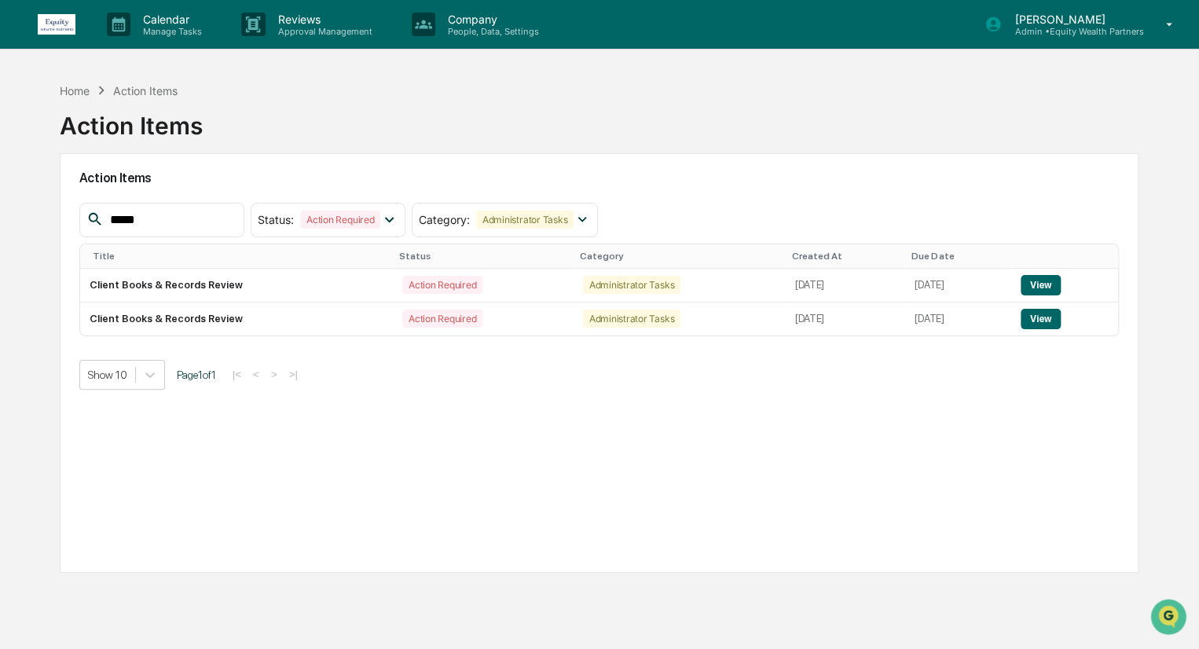
type input "*****"
click at [1052, 319] on button "View" at bounding box center [1041, 319] width 40 height 20
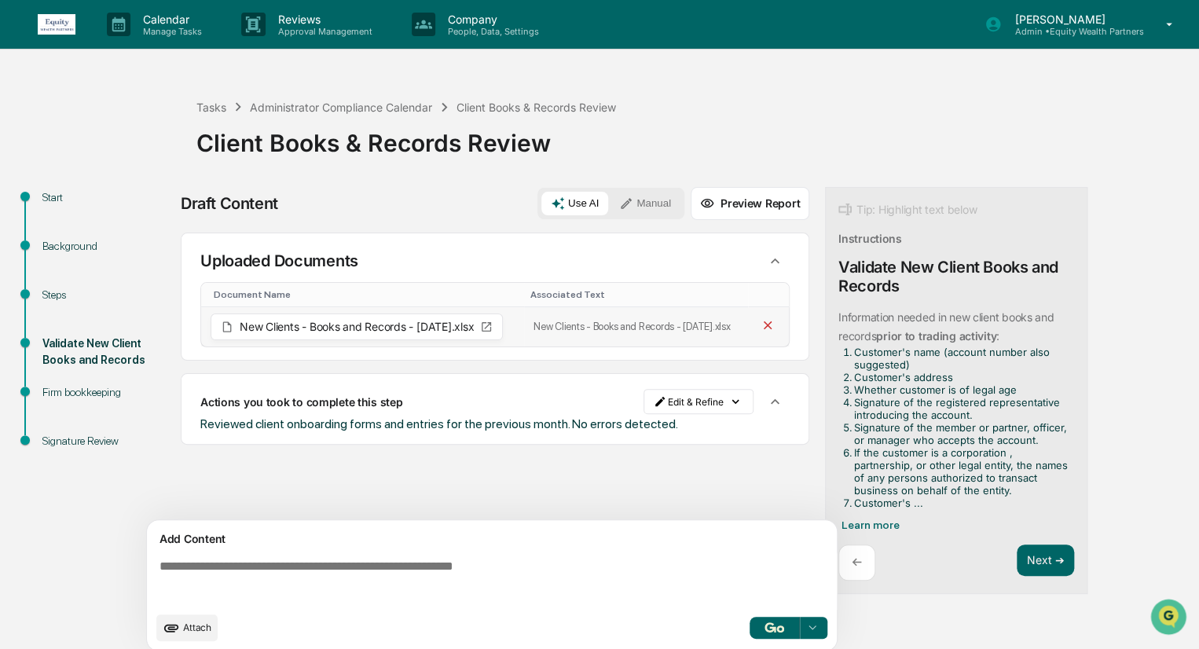
click at [770, 327] on icon at bounding box center [768, 325] width 15 height 15
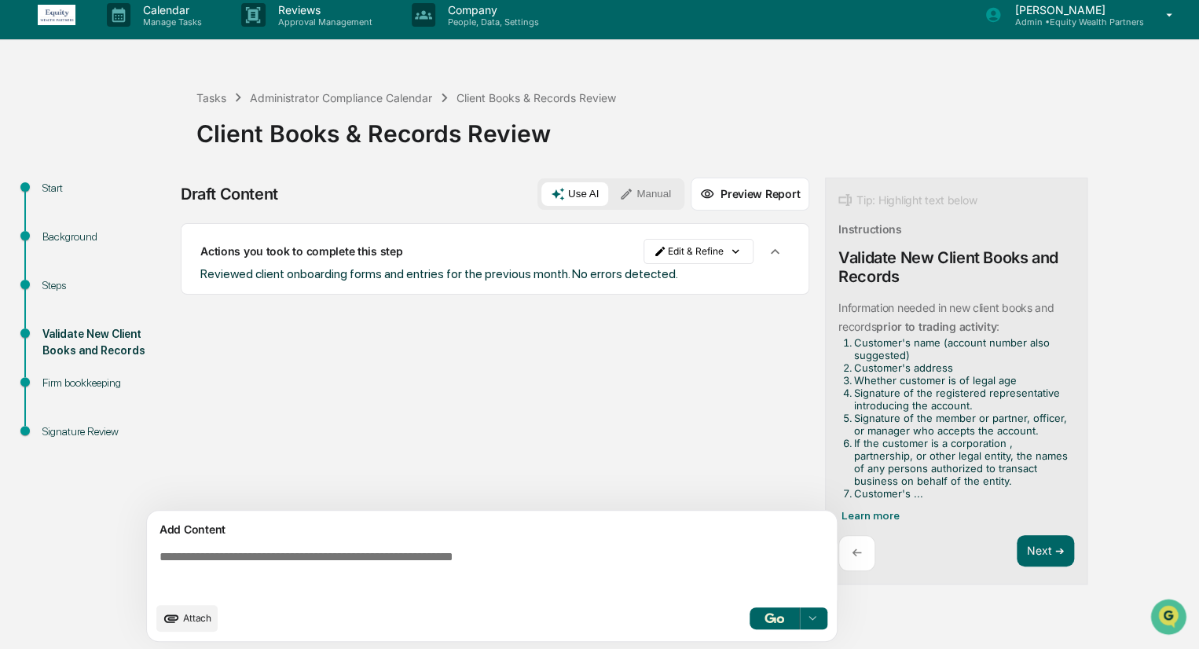
scroll to position [11, 0]
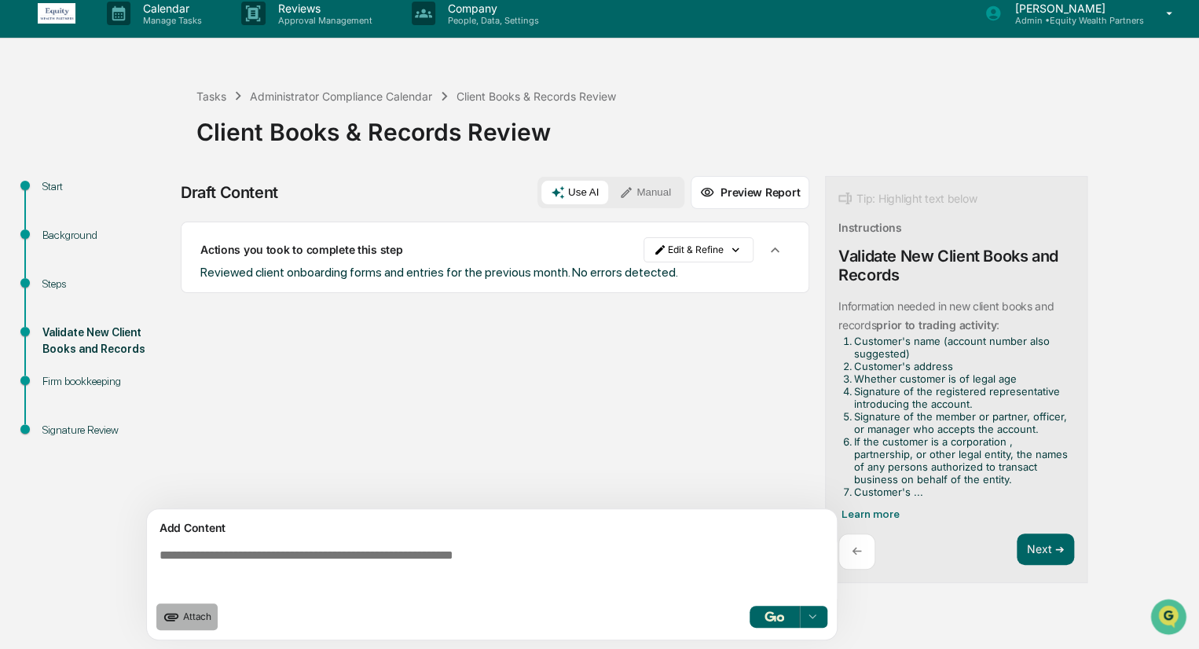
click at [183, 615] on span "Attach" at bounding box center [197, 617] width 28 height 12
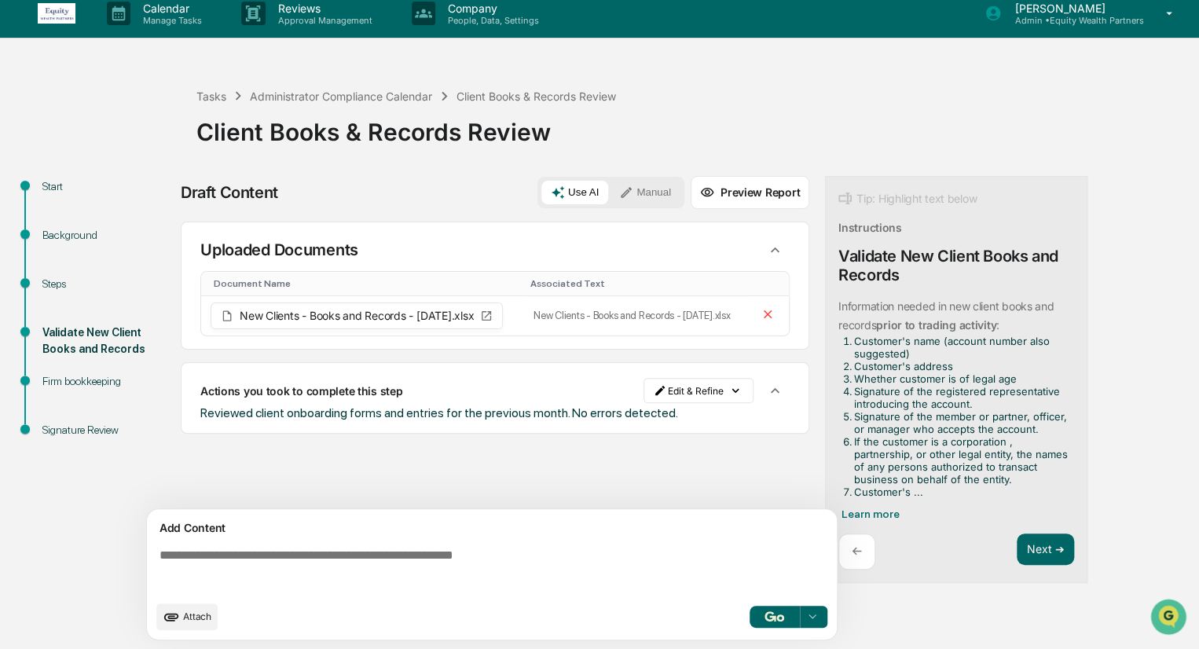
click at [82, 376] on div "Firm bookkeeping" at bounding box center [106, 381] width 129 height 17
click at [1036, 543] on button "Next ➔" at bounding box center [1045, 550] width 57 height 32
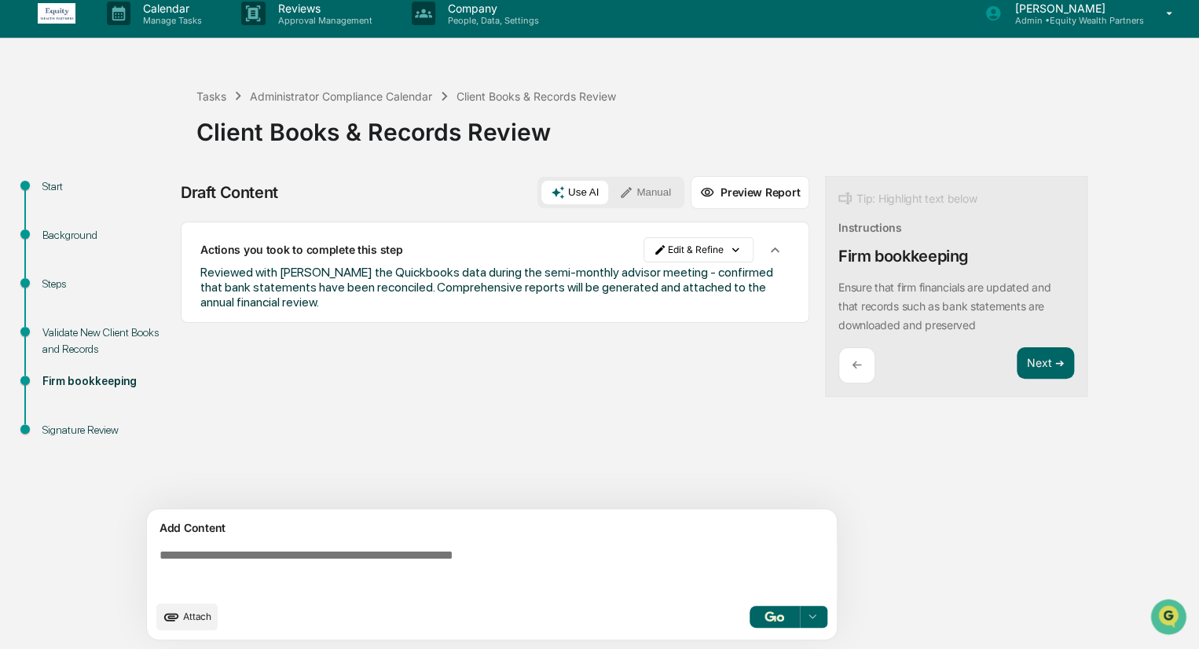
click at [84, 332] on div "Validate New Client Books and Records" at bounding box center [106, 341] width 129 height 33
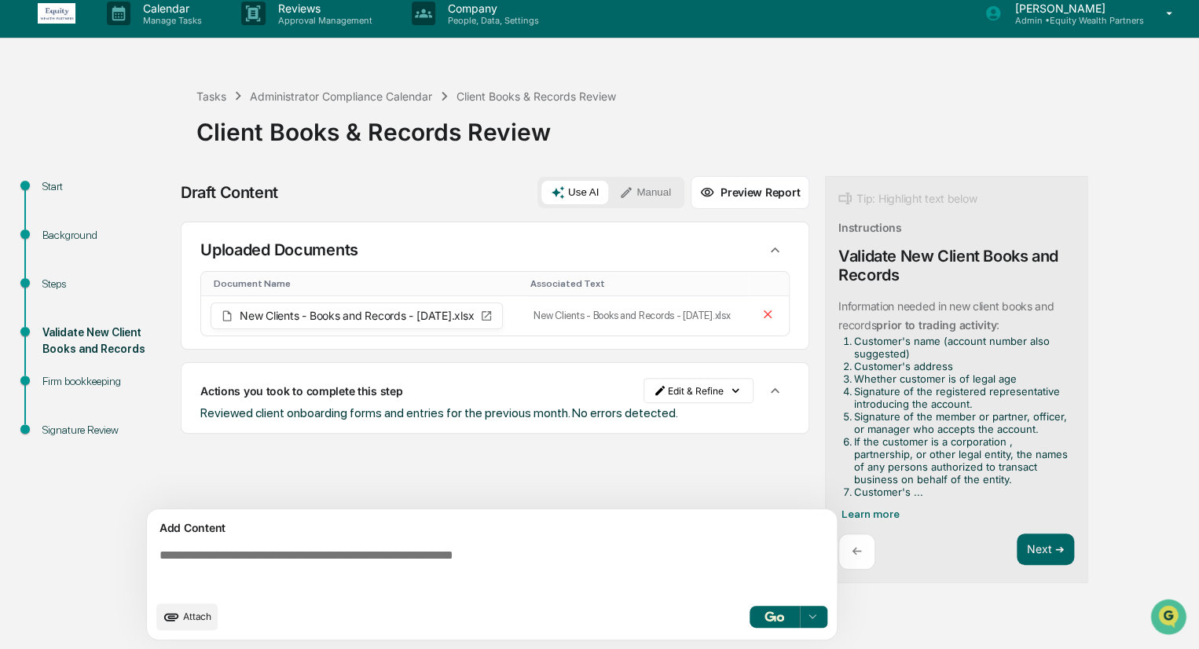
click at [1016, 529] on div "Tip: Highlight text below Instructions Validate New Client Books and Records In…" at bounding box center [956, 380] width 263 height 408
click at [1038, 539] on button "Next ➔" at bounding box center [1045, 550] width 57 height 32
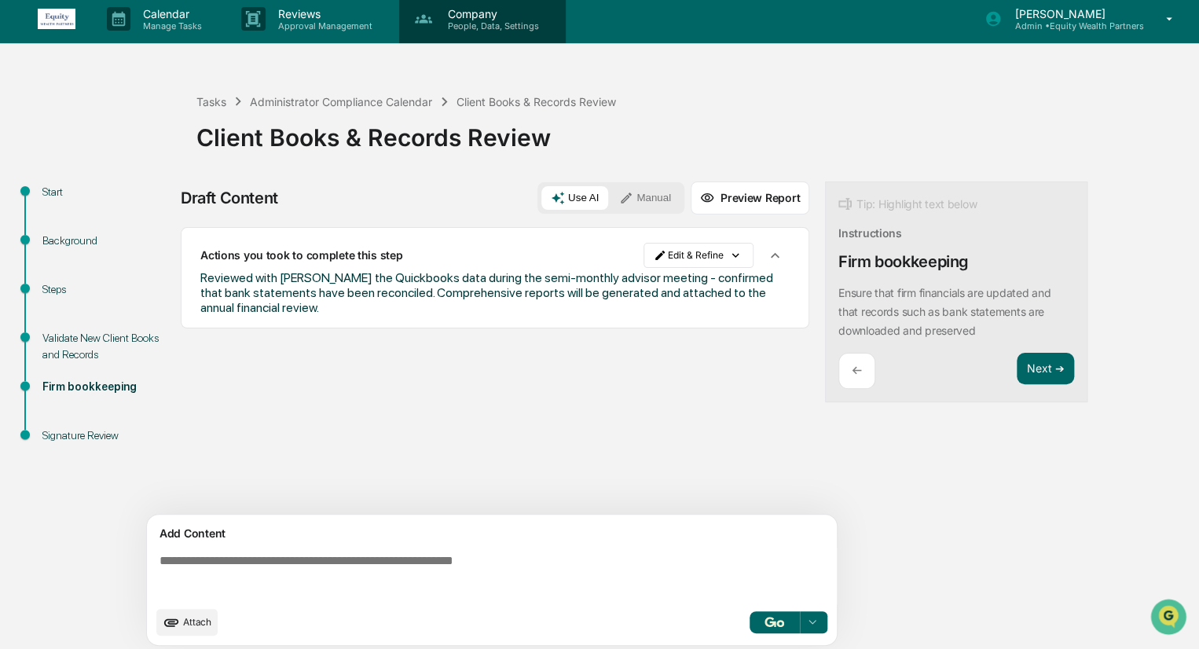
scroll to position [0, 0]
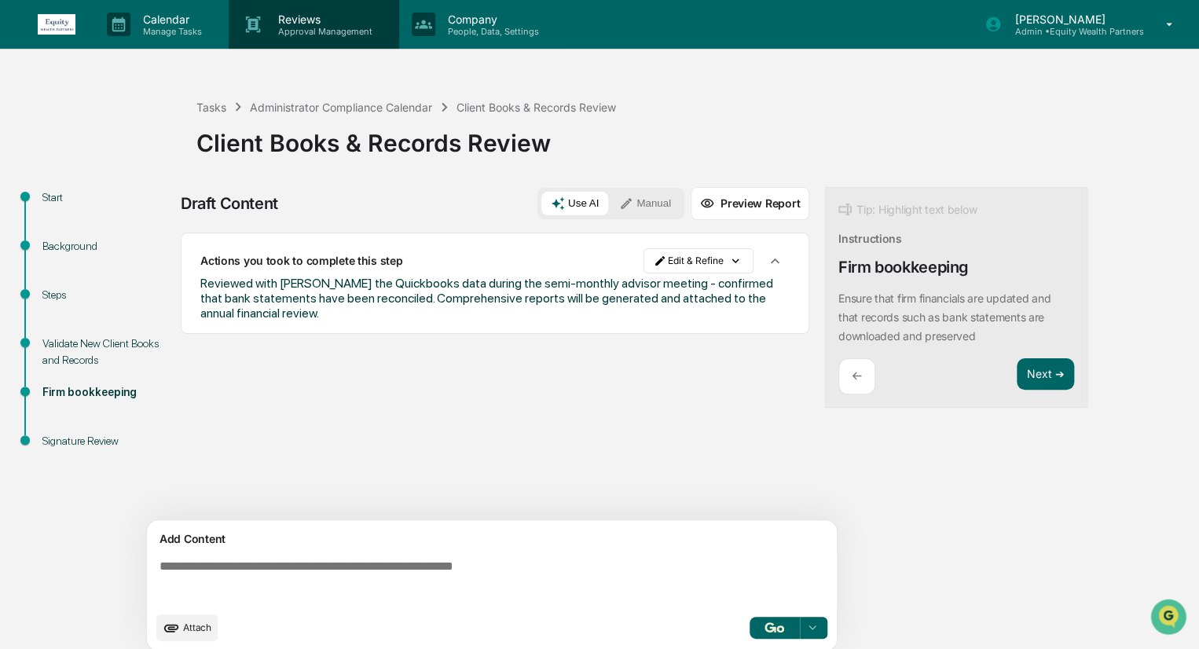
click at [345, 20] on p "Reviews" at bounding box center [323, 19] width 115 height 13
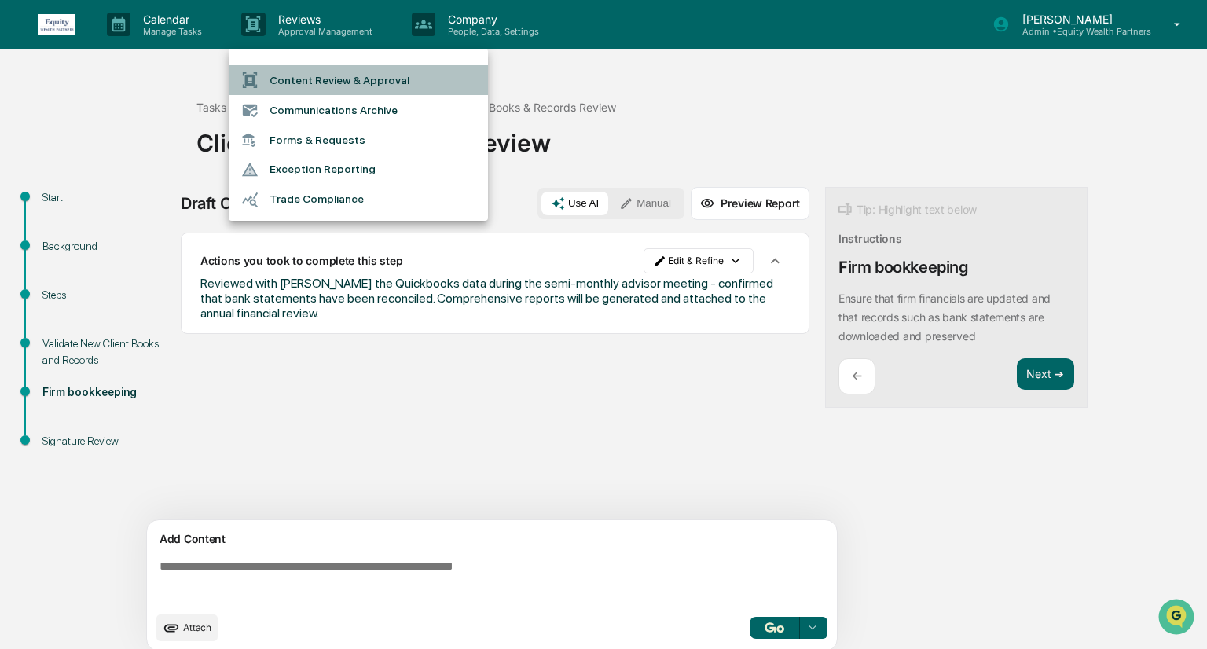
click at [378, 86] on li "Content Review & Approval" at bounding box center [358, 80] width 259 height 30
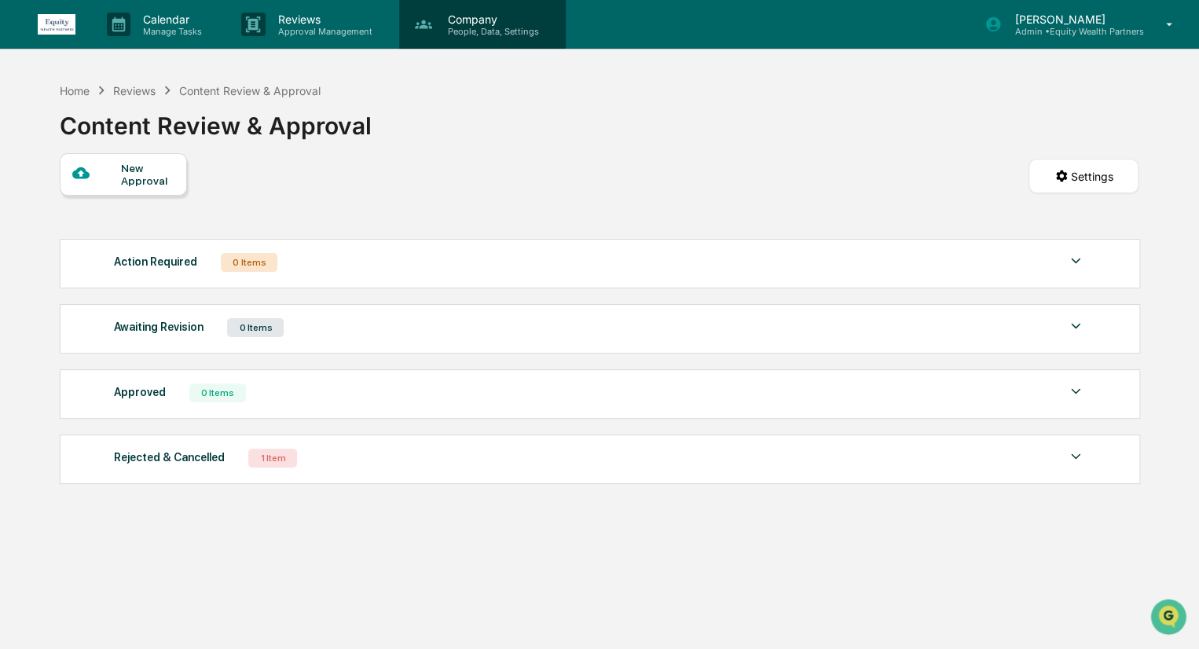
click at [499, 31] on p "People, Data, Settings" at bounding box center [491, 31] width 112 height 11
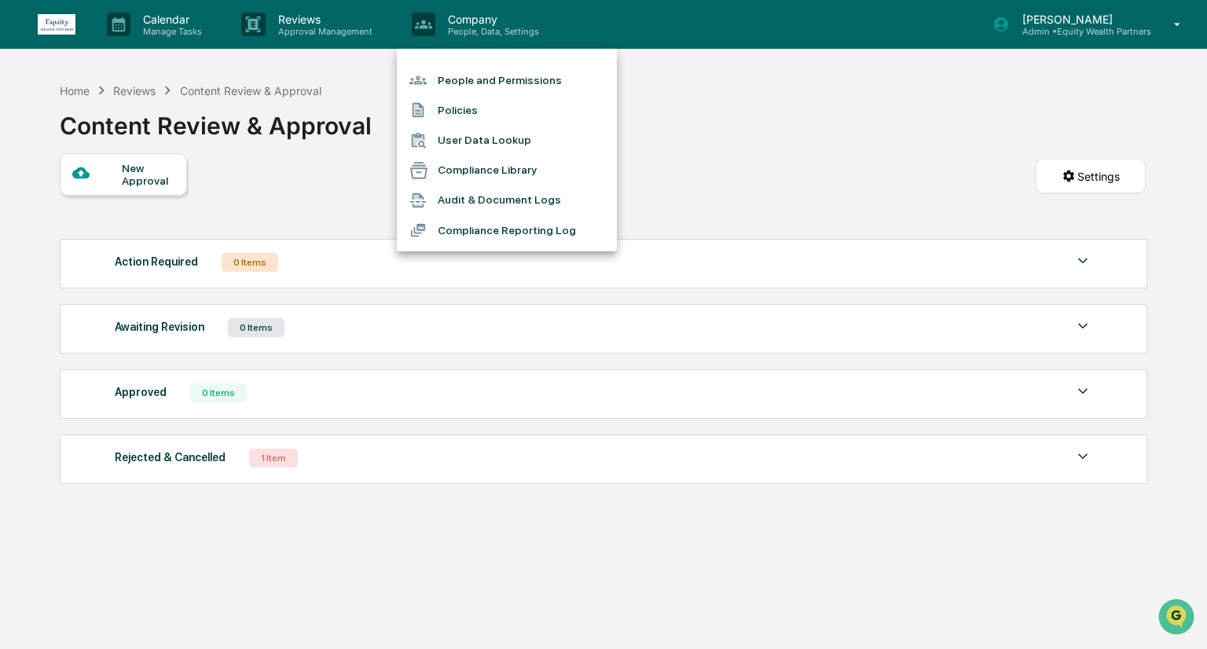
click at [713, 98] on div at bounding box center [603, 324] width 1207 height 649
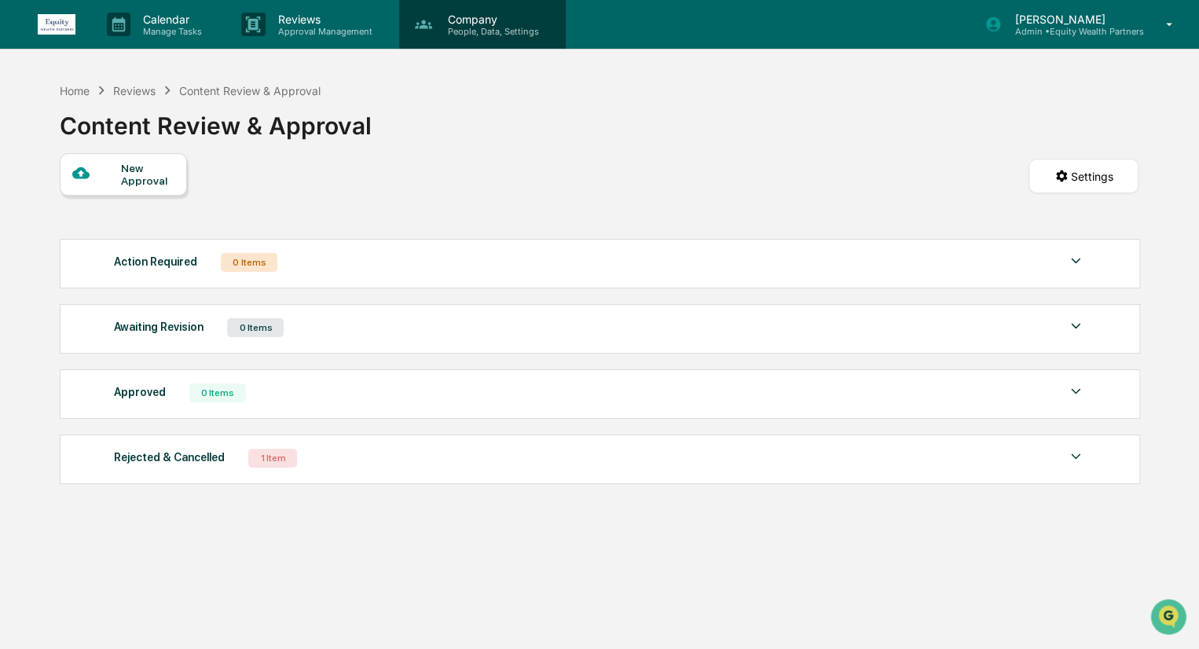
click at [457, 8] on div "Company People, Data, Settings" at bounding box center [482, 24] width 167 height 49
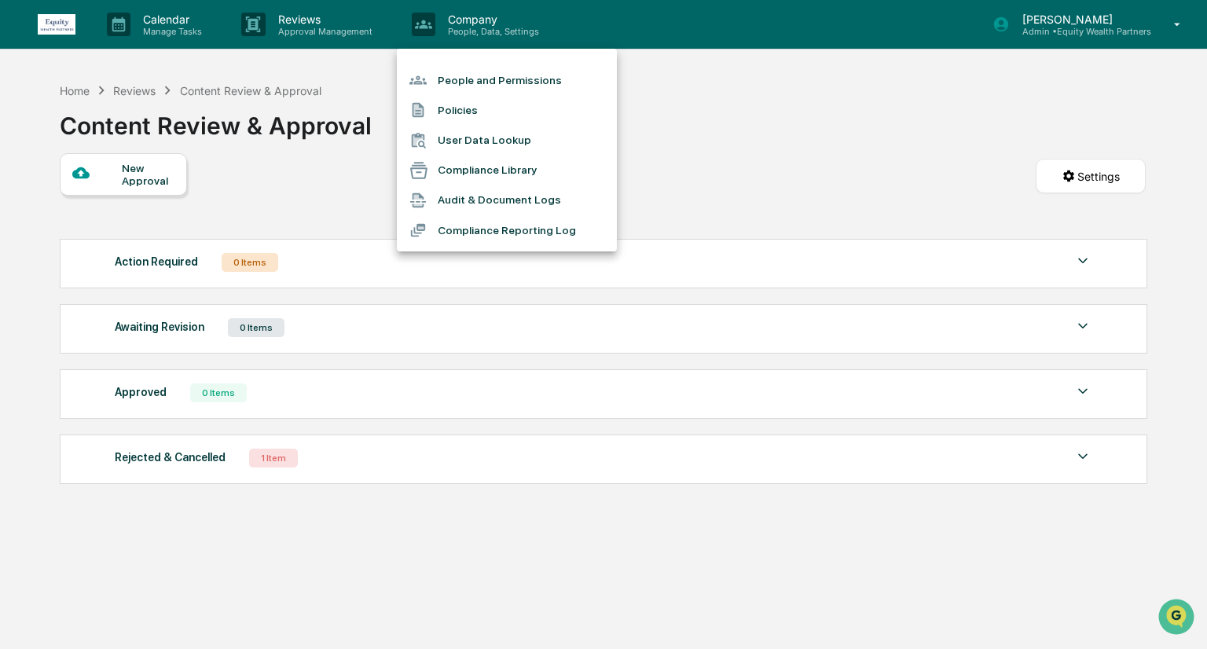
click at [667, 138] on div at bounding box center [603, 324] width 1207 height 649
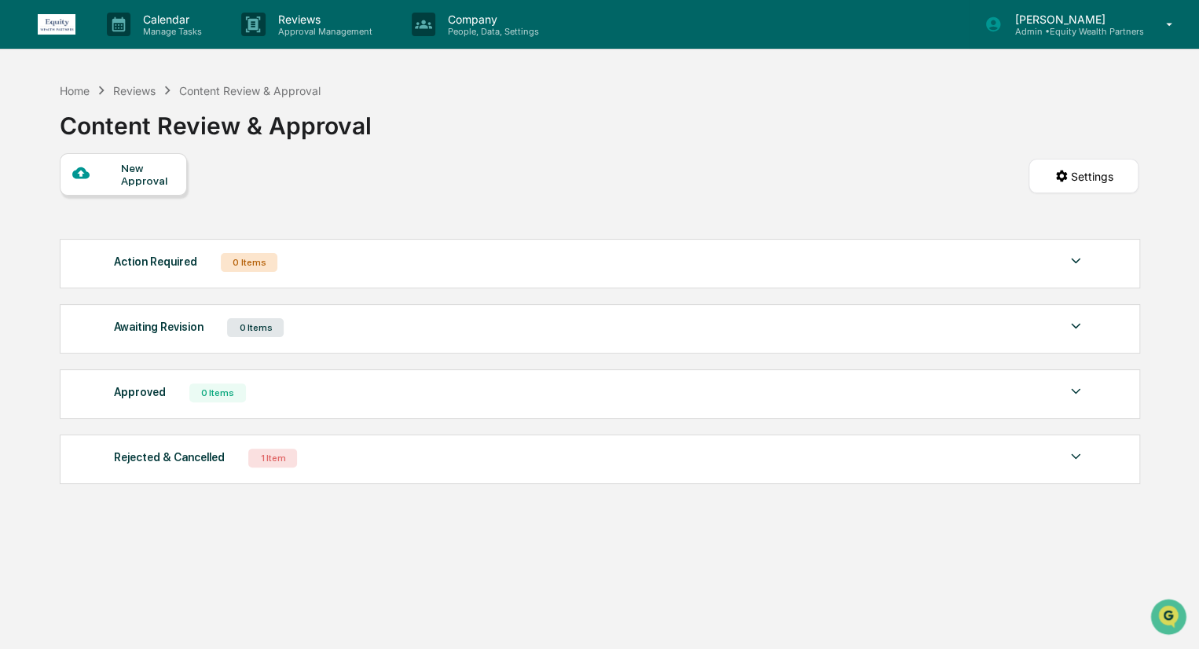
click at [1165, 29] on icon at bounding box center [1170, 24] width 28 height 15
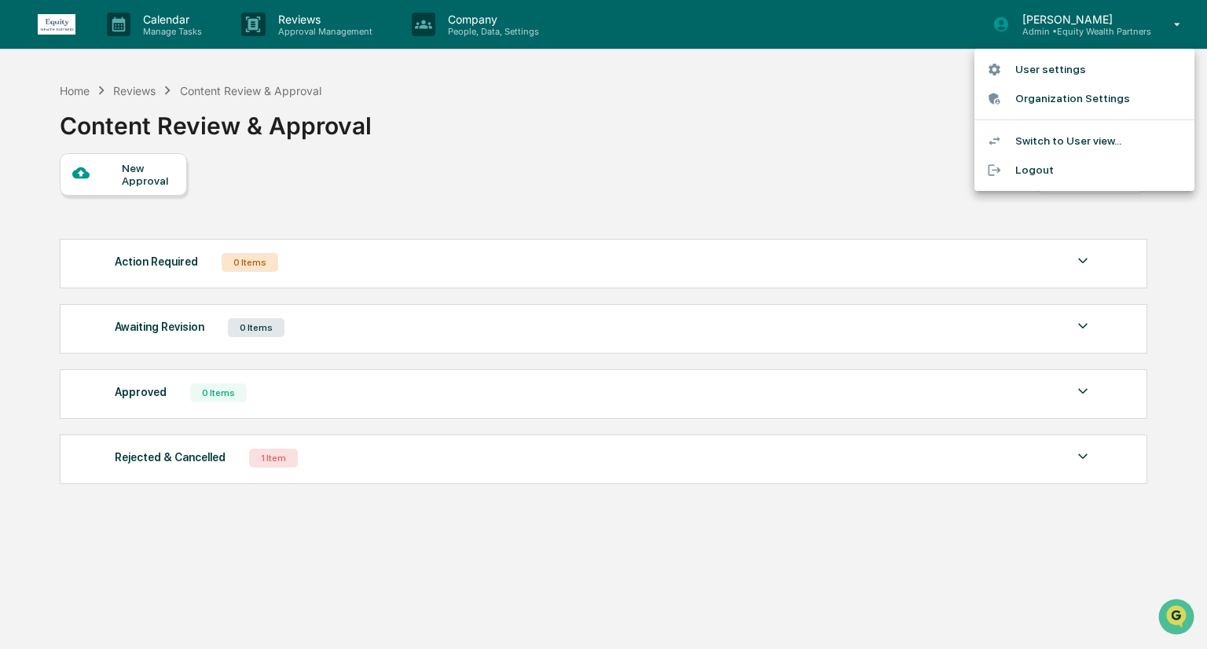
click at [902, 100] on div at bounding box center [603, 324] width 1207 height 649
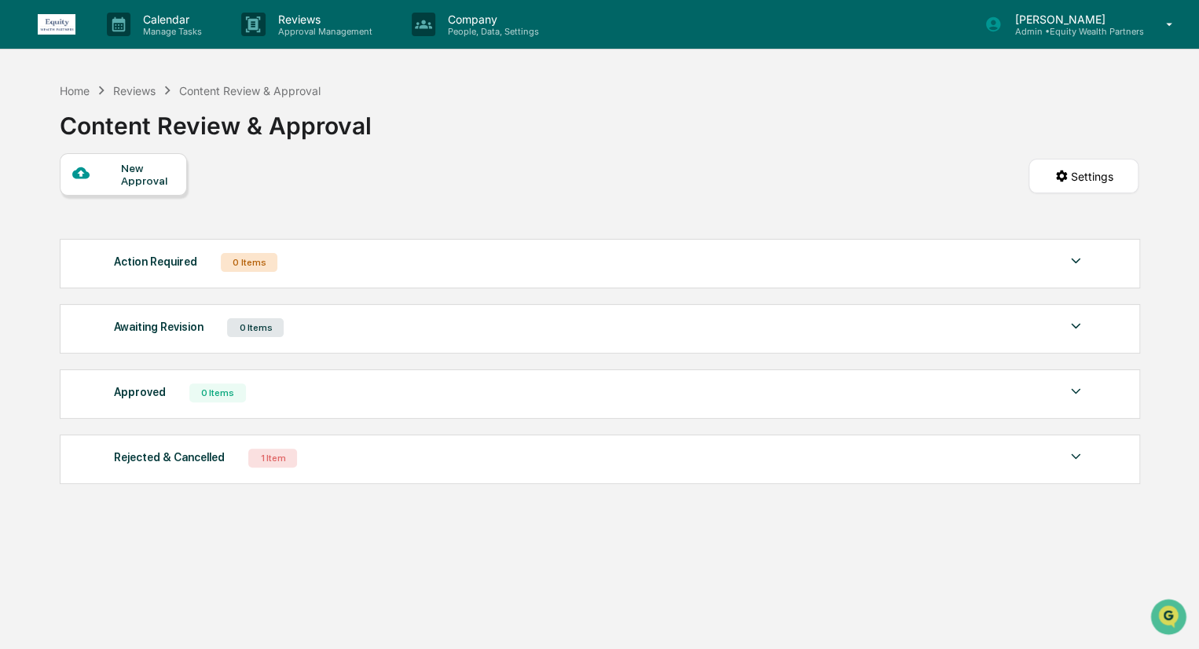
click at [53, 22] on img at bounding box center [57, 24] width 38 height 20
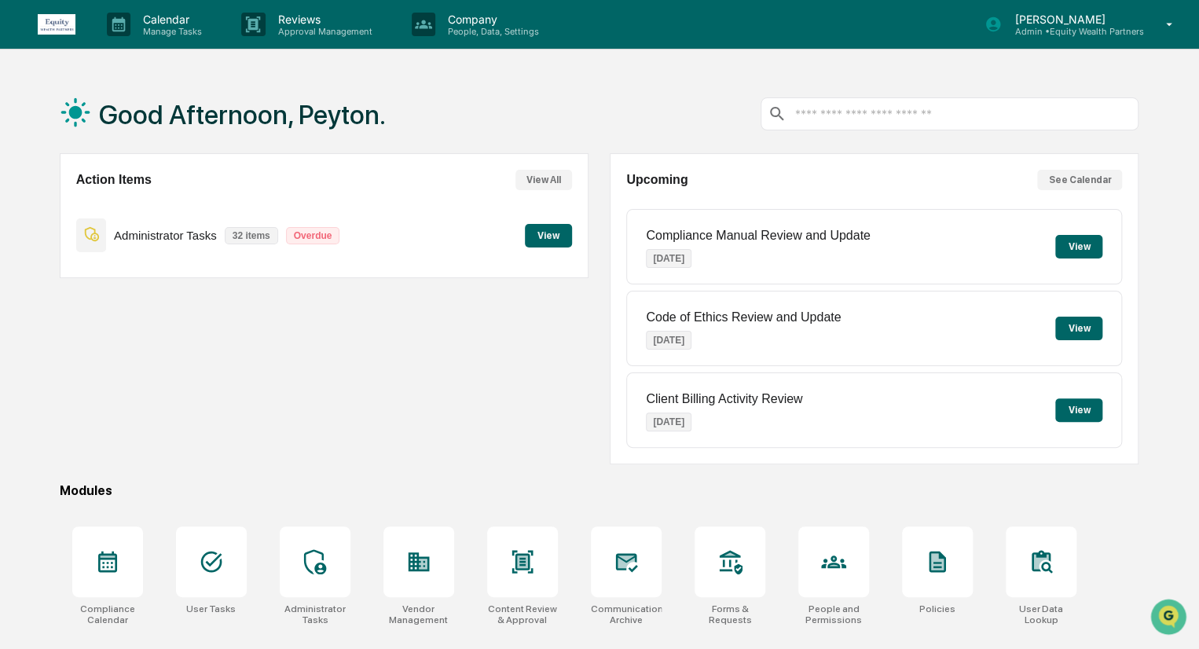
click at [538, 230] on button "View" at bounding box center [548, 236] width 47 height 24
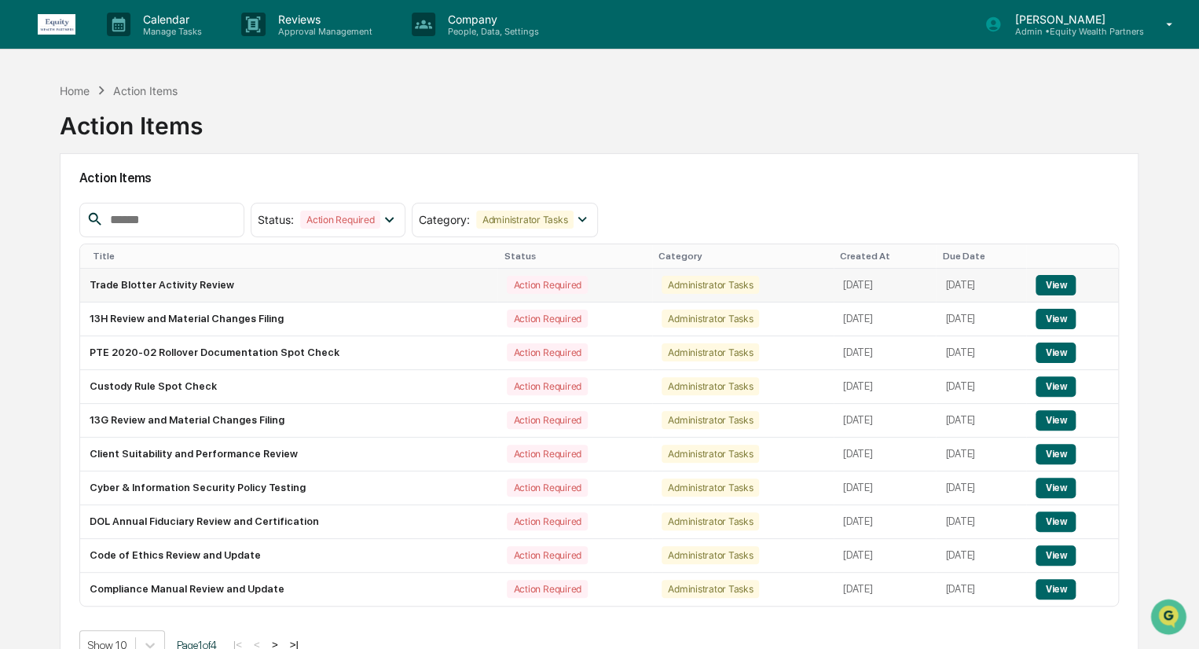
click at [1049, 280] on button "View" at bounding box center [1056, 285] width 40 height 20
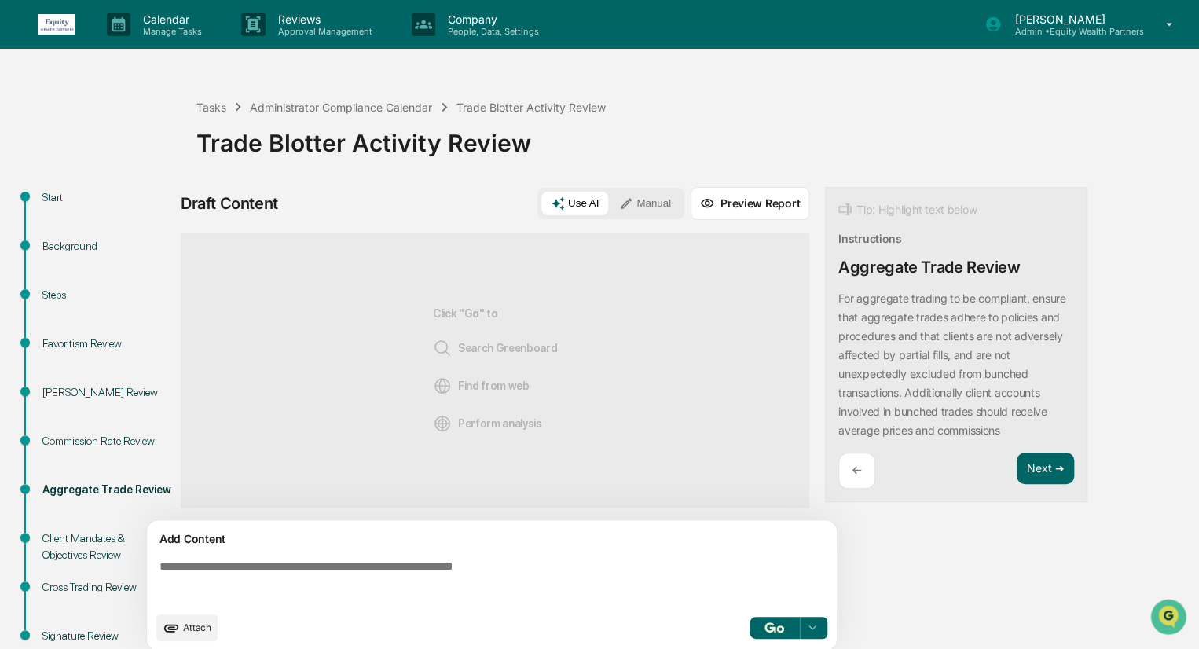
click at [60, 34] on img at bounding box center [57, 24] width 38 height 20
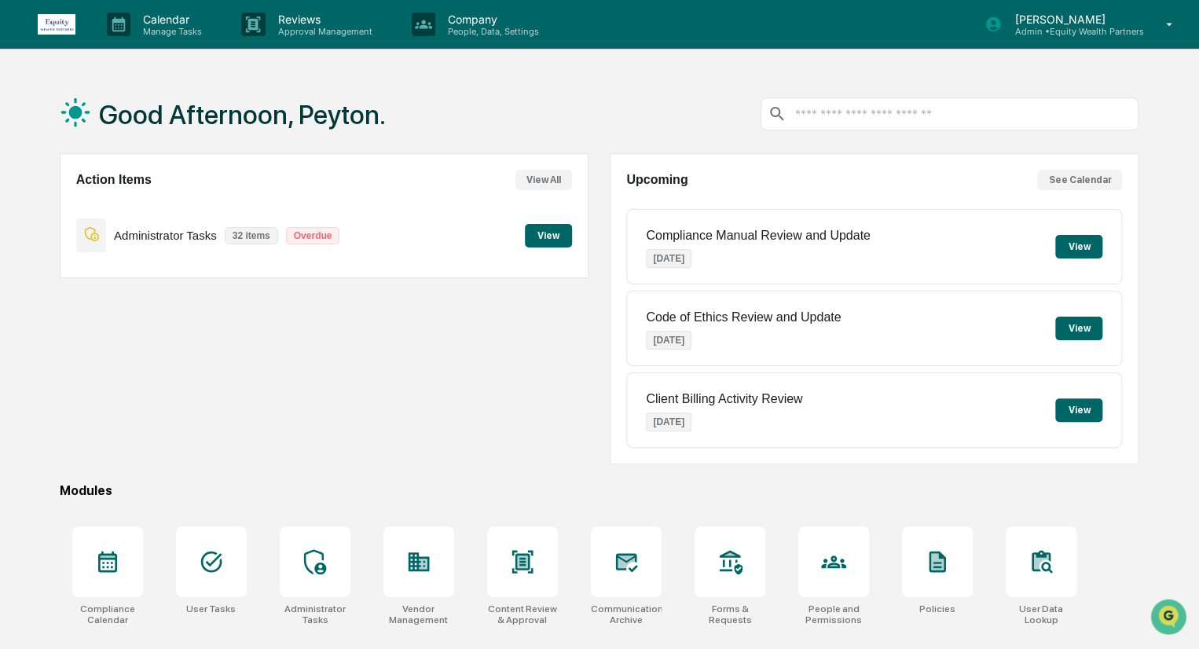
click at [566, 227] on button "View" at bounding box center [548, 236] width 47 height 24
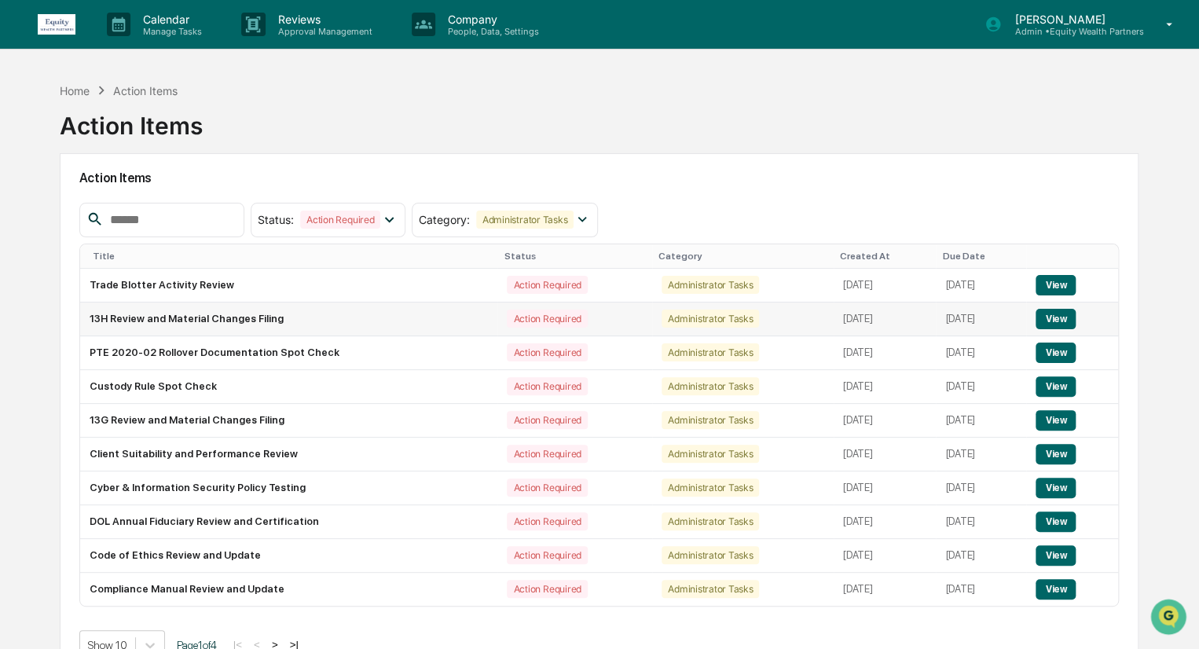
click at [1047, 314] on button "View" at bounding box center [1056, 319] width 40 height 20
